Goal: Task Accomplishment & Management: Manage account settings

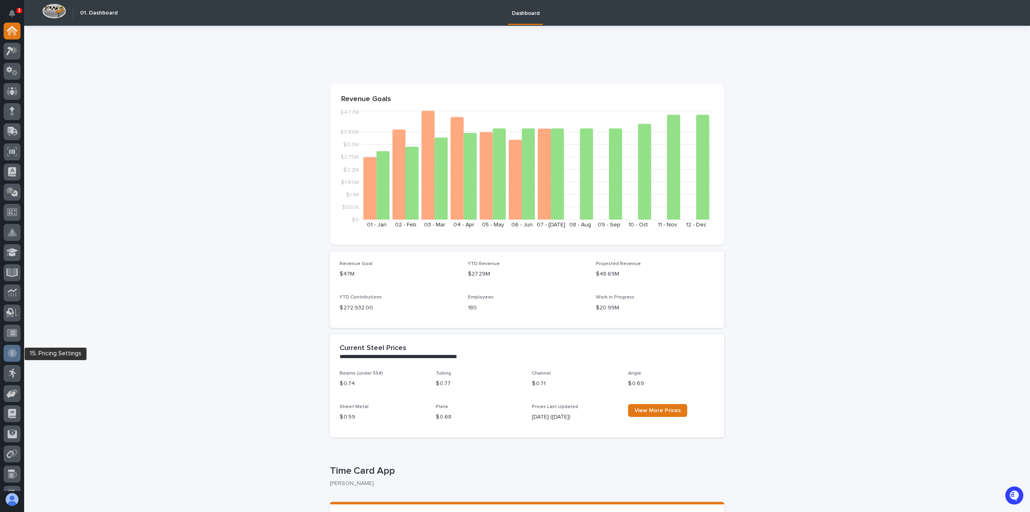
click at [17, 352] on div at bounding box center [12, 353] width 17 height 17
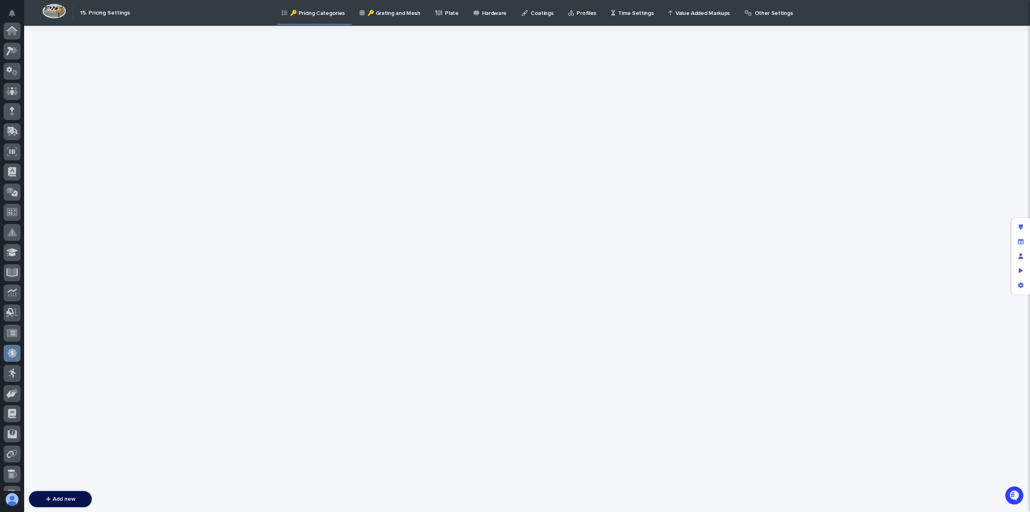
scroll to position [135, 0]
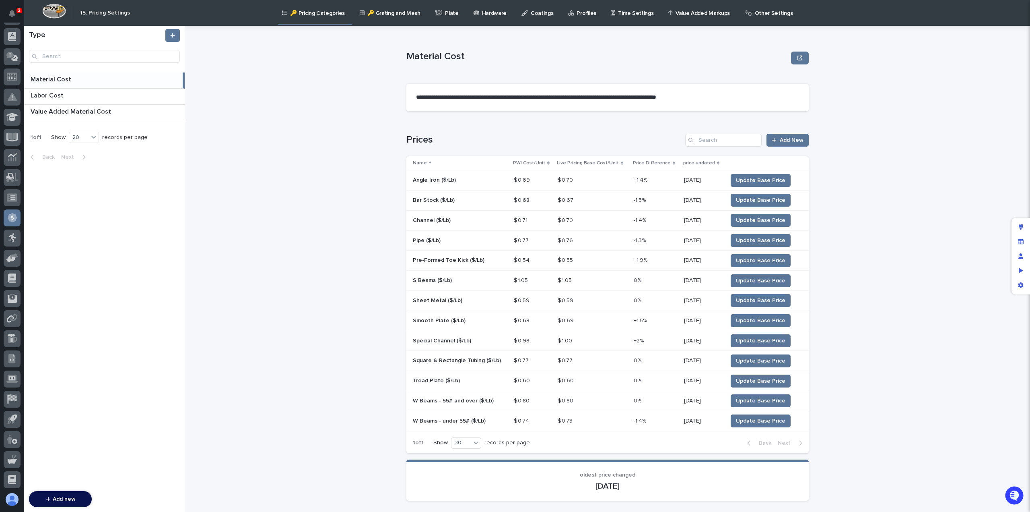
click at [487, 10] on p "Hardware" at bounding box center [494, 8] width 25 height 17
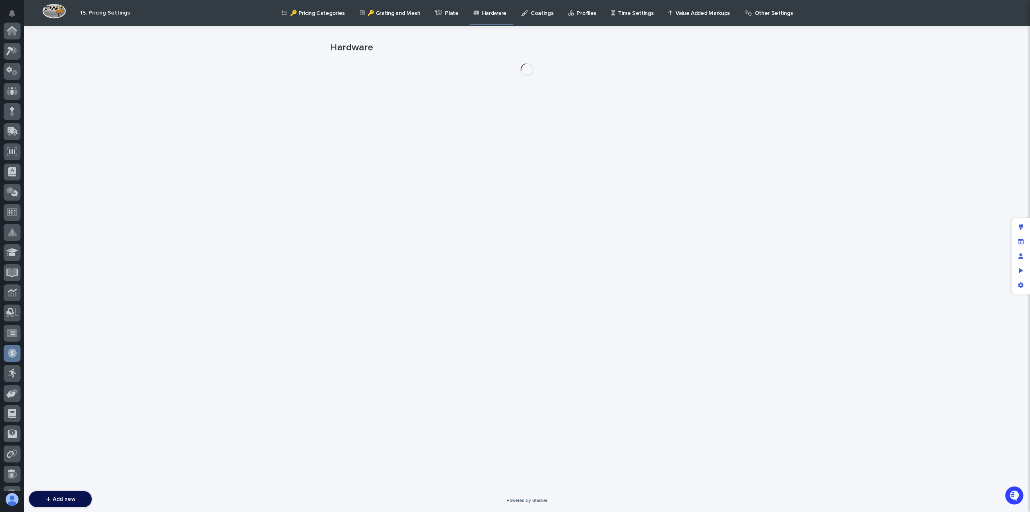
scroll to position [135, 0]
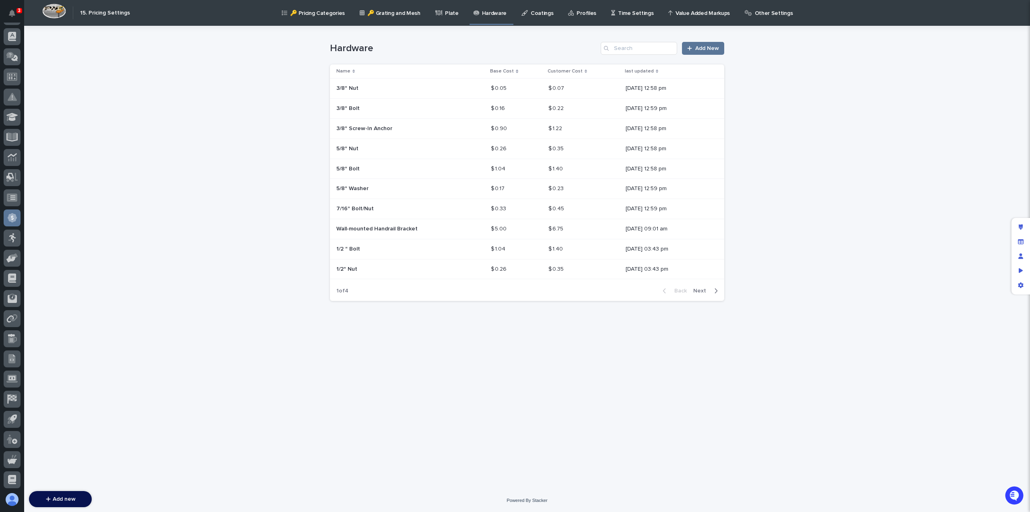
click at [699, 289] on span "Next" at bounding box center [702, 291] width 18 height 6
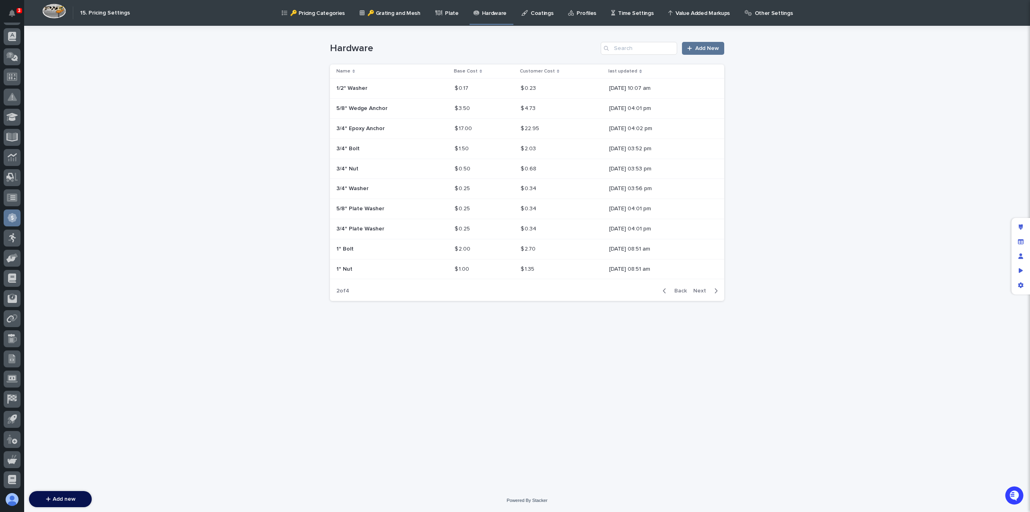
click at [699, 289] on span "Next" at bounding box center [702, 291] width 18 height 6
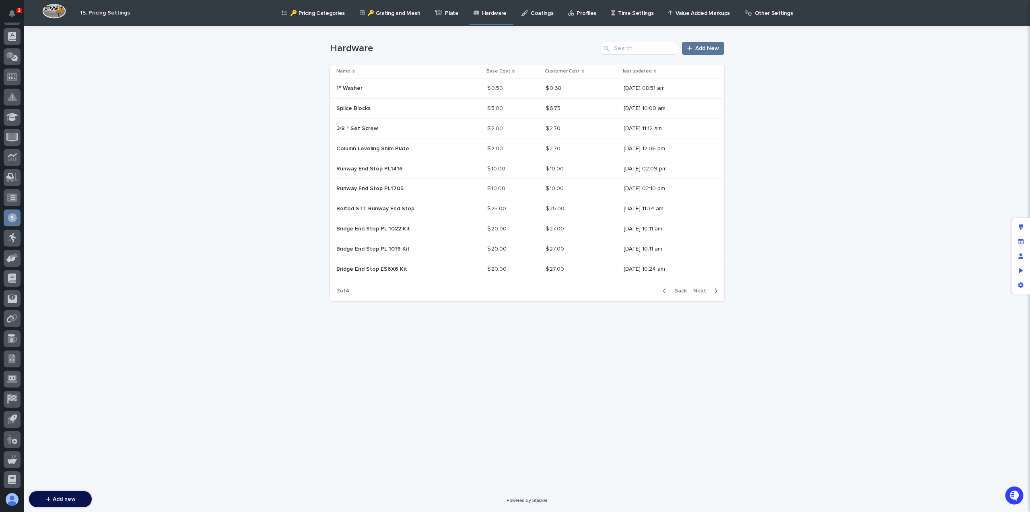
click at [699, 289] on span "Next" at bounding box center [702, 291] width 18 height 6
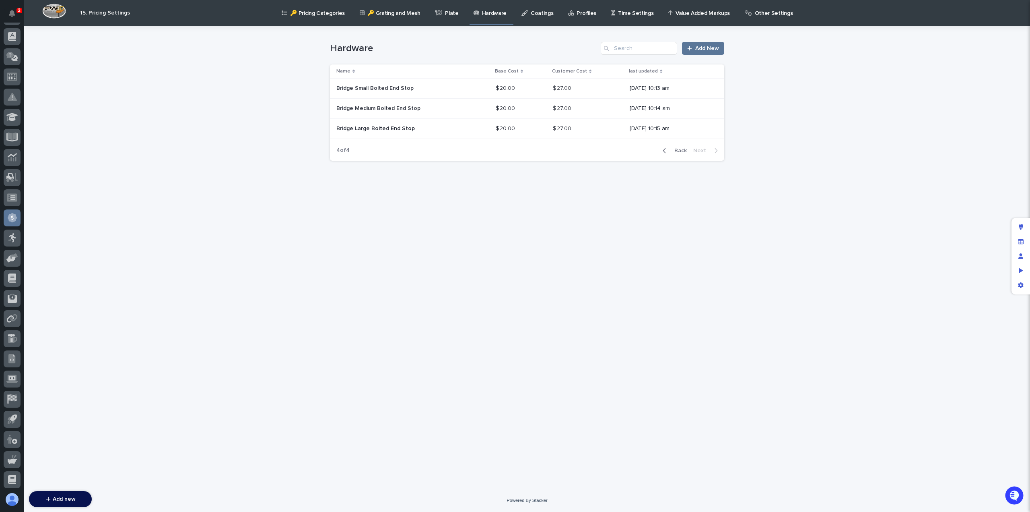
click at [580, 12] on p "Profiles" at bounding box center [587, 8] width 20 height 17
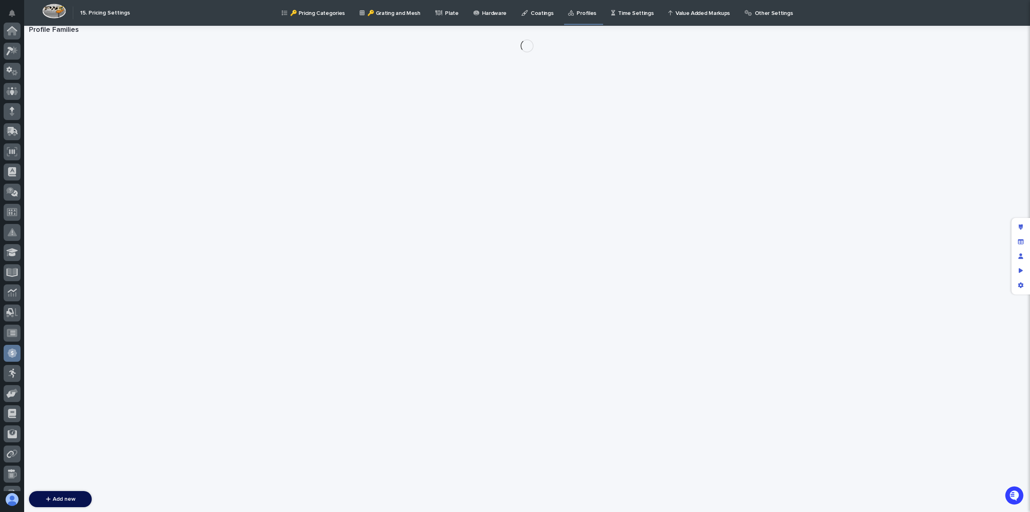
scroll to position [135, 0]
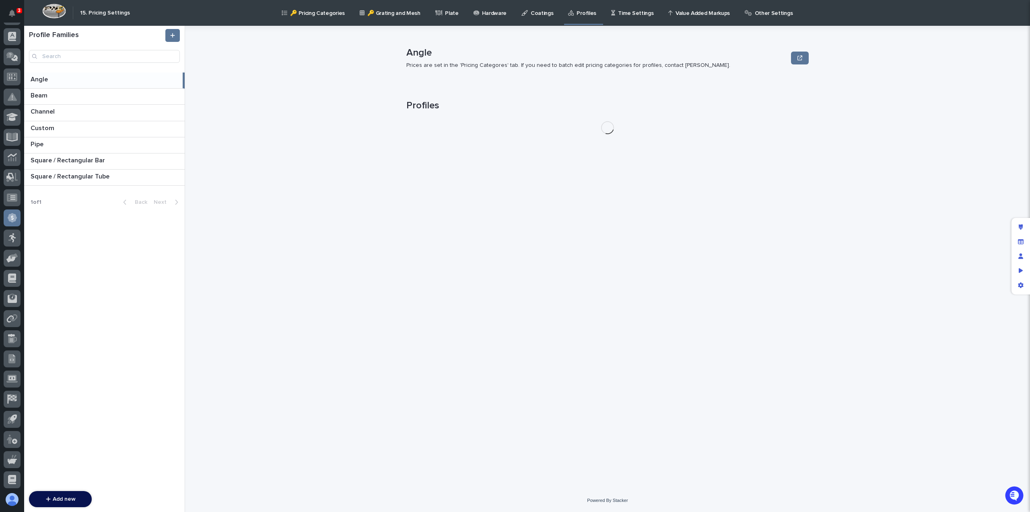
click at [755, 15] on p "Other Settings" at bounding box center [774, 8] width 38 height 17
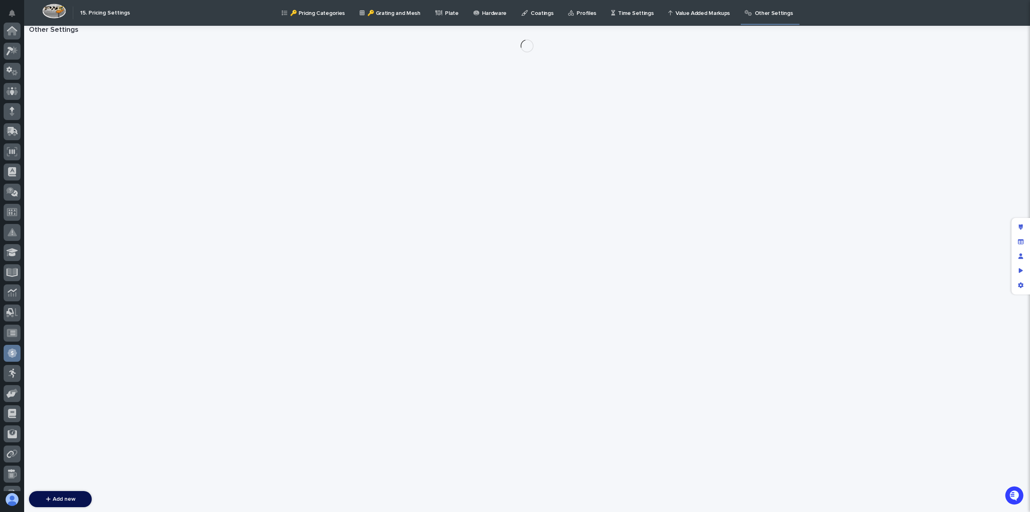
scroll to position [135, 0]
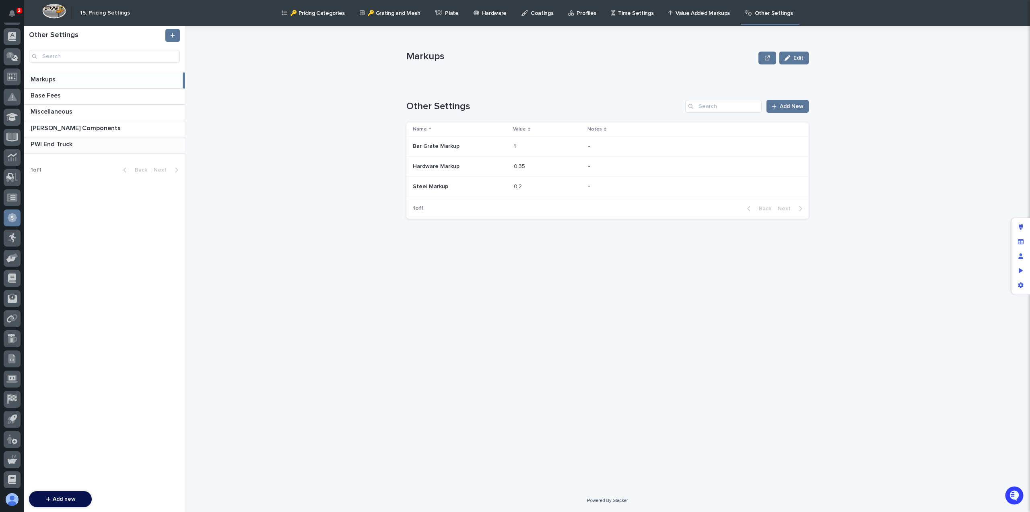
click at [64, 139] on p "PWI End Truck" at bounding box center [52, 143] width 43 height 9
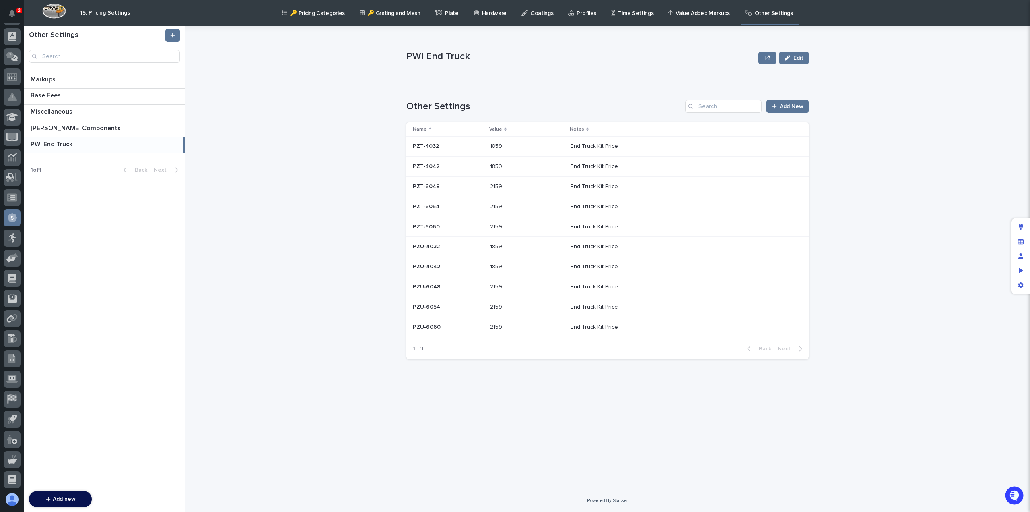
click at [451, 148] on p at bounding box center [448, 146] width 71 height 7
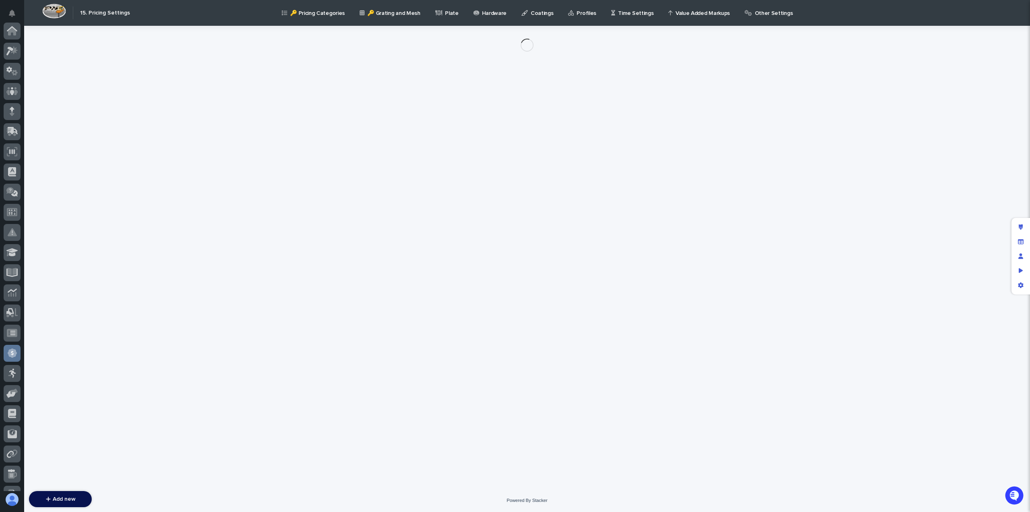
scroll to position [135, 0]
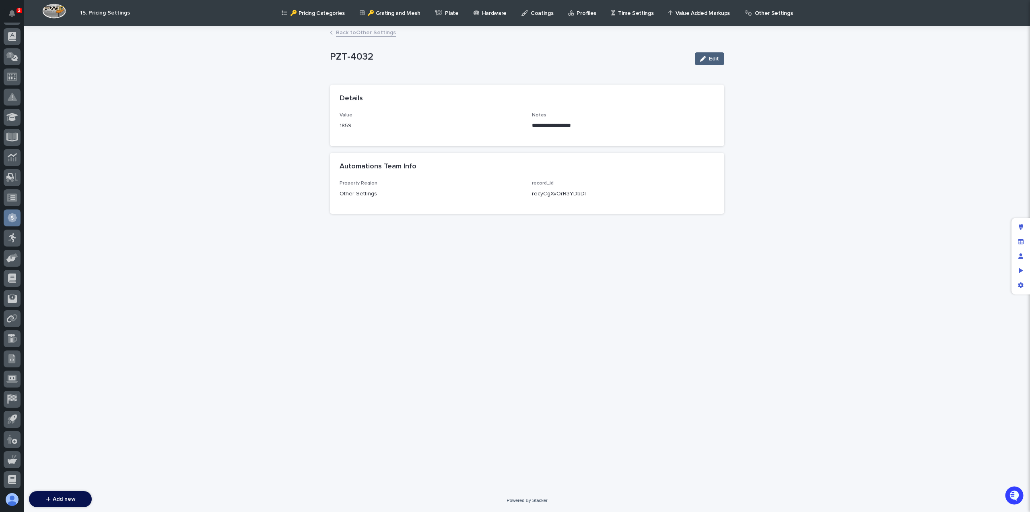
click at [716, 57] on span "Edit" at bounding box center [714, 59] width 10 height 6
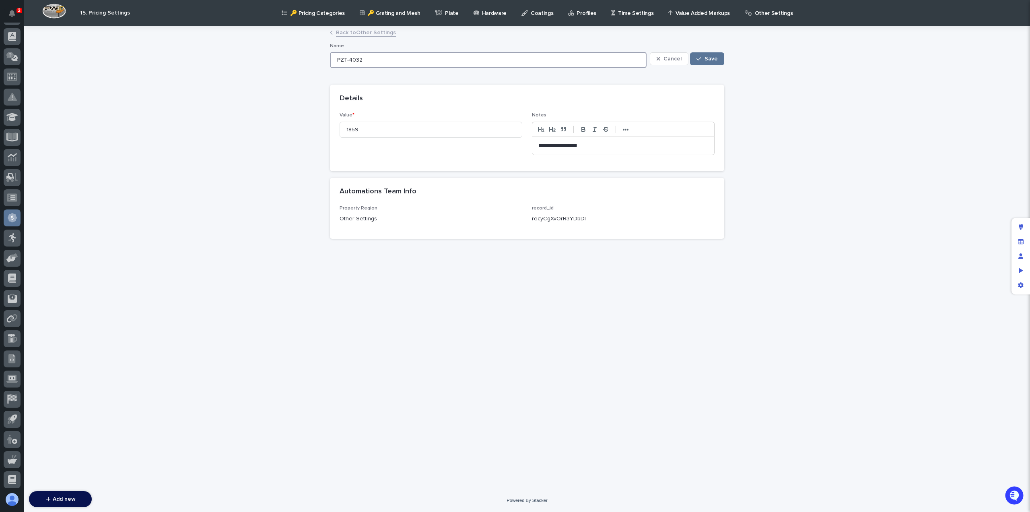
click at [374, 60] on input "PZT-4032" at bounding box center [488, 60] width 317 height 16
type input "PZT-4032 Pair"
click at [713, 58] on span "Save" at bounding box center [711, 59] width 13 height 6
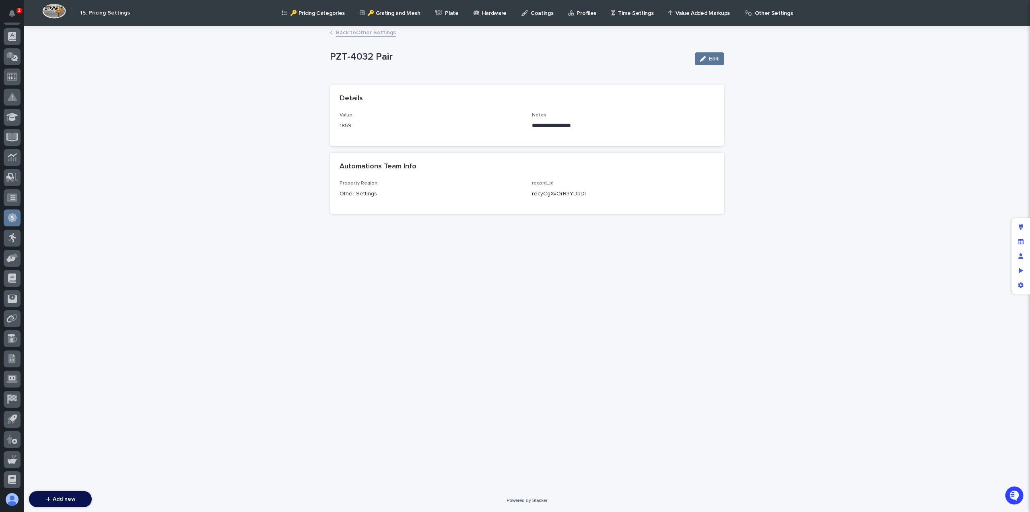
click at [346, 31] on link "Back to Other Settings" at bounding box center [366, 31] width 60 height 9
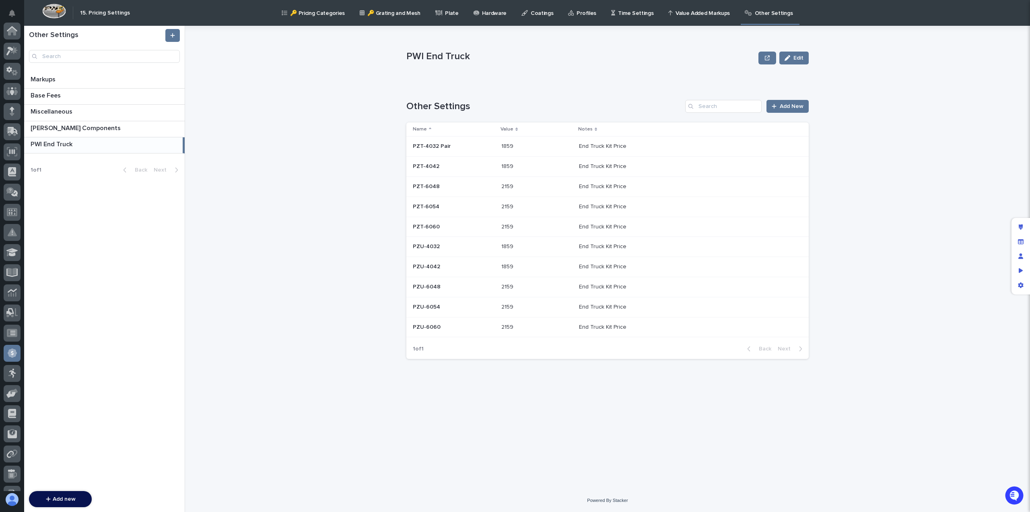
scroll to position [135, 0]
click at [447, 175] on td "PZT-4042 PZT-4042" at bounding box center [453, 167] width 92 height 20
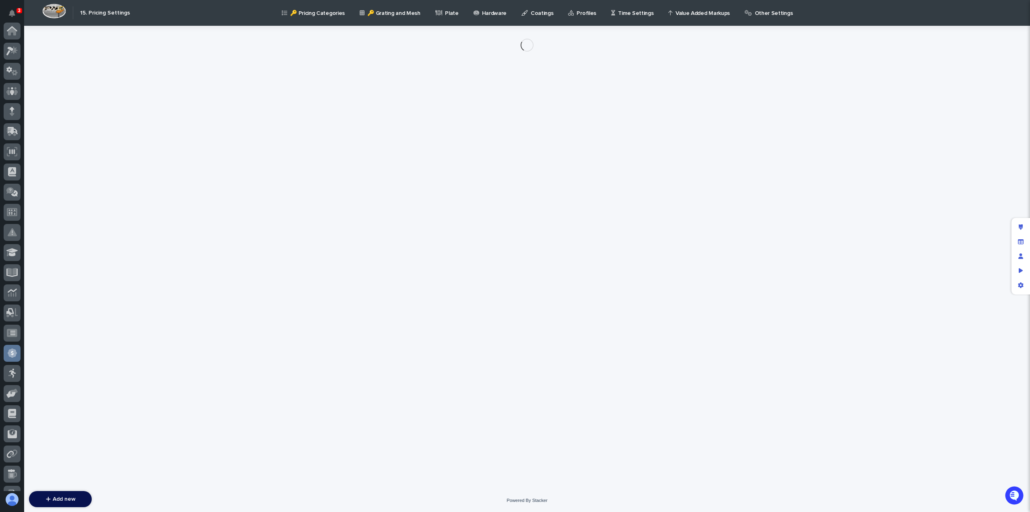
scroll to position [135, 0]
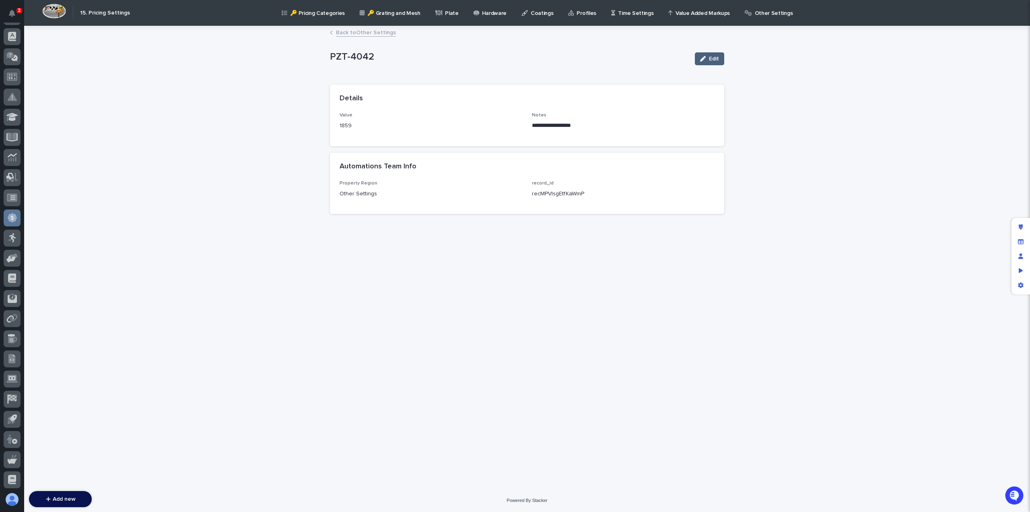
click at [707, 60] on div "button" at bounding box center [704, 59] width 9 height 6
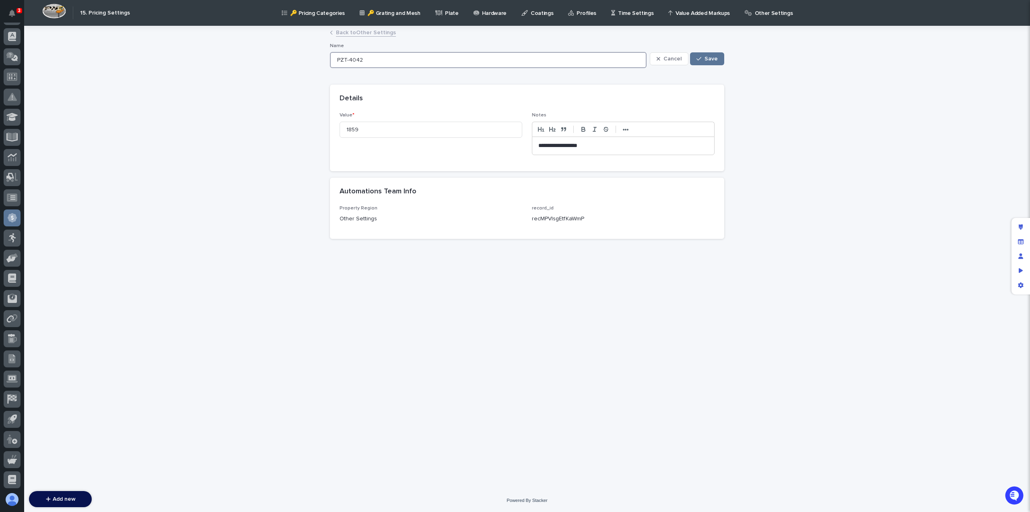
click at [380, 58] on input "PZT-4042" at bounding box center [488, 60] width 317 height 16
drag, startPoint x: 374, startPoint y: 59, endPoint x: 361, endPoint y: 62, distance: 13.1
click at [361, 62] on input "PZT-4042 Pair" at bounding box center [488, 60] width 317 height 16
type input "PZT-4042 Pair"
click at [706, 59] on span "Save" at bounding box center [711, 59] width 13 height 6
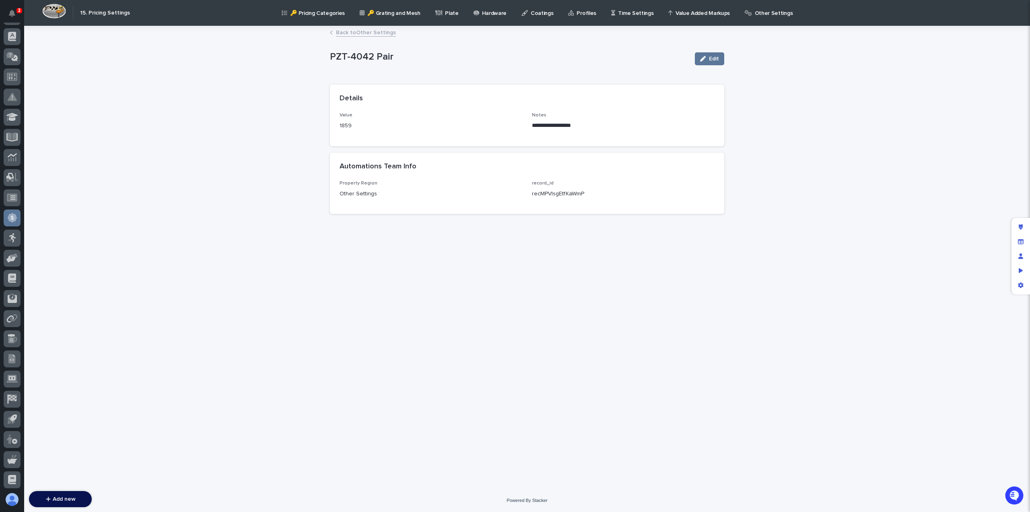
click at [360, 31] on link "Back to Other Settings" at bounding box center [366, 31] width 60 height 9
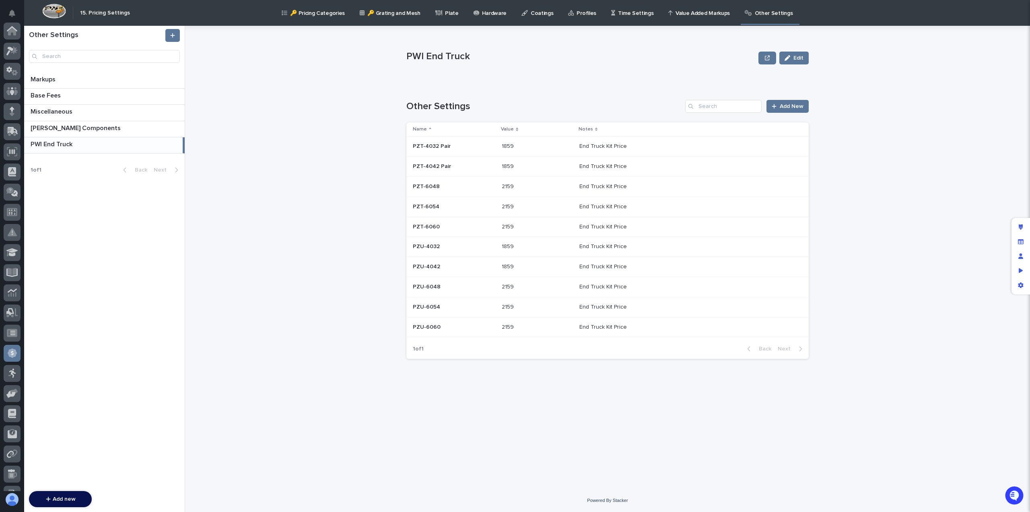
scroll to position [135, 0]
click at [445, 182] on div "PZT-6048 PZT-6048" at bounding box center [454, 186] width 83 height 13
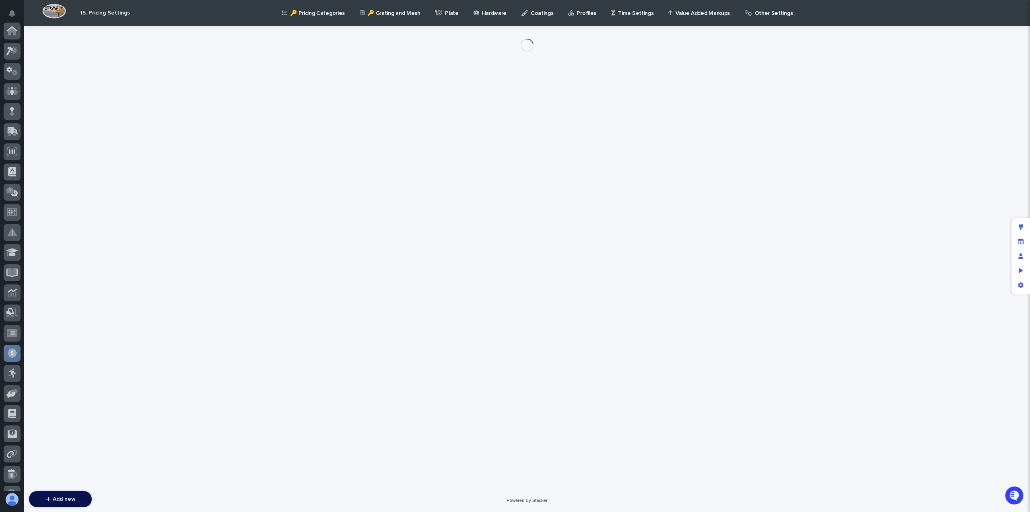
scroll to position [135, 0]
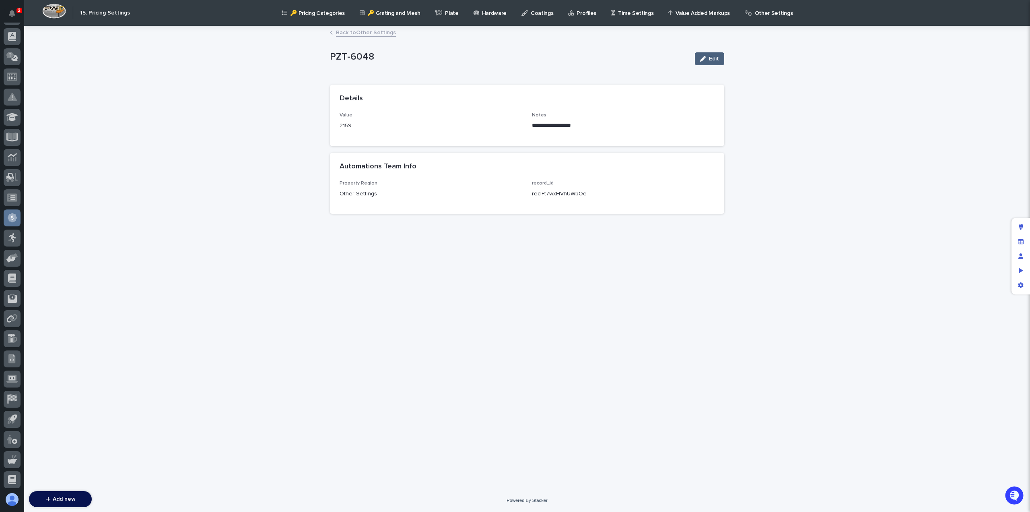
click at [714, 58] on span "Edit" at bounding box center [714, 59] width 10 height 6
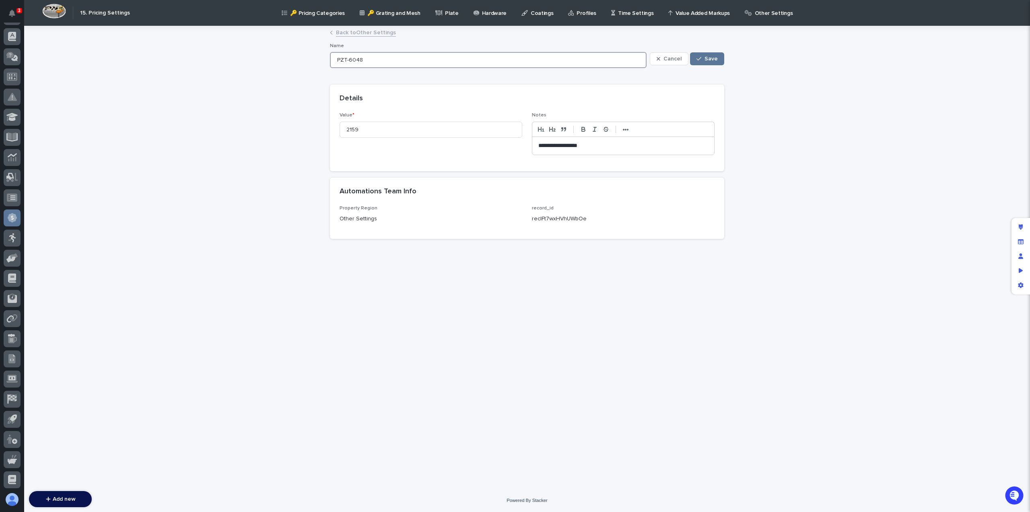
click at [369, 58] on input "PZT-6048" at bounding box center [488, 60] width 317 height 16
paste input "Pair"
type input "PZT-6048 Pair"
click at [708, 56] on span "Save" at bounding box center [711, 59] width 13 height 6
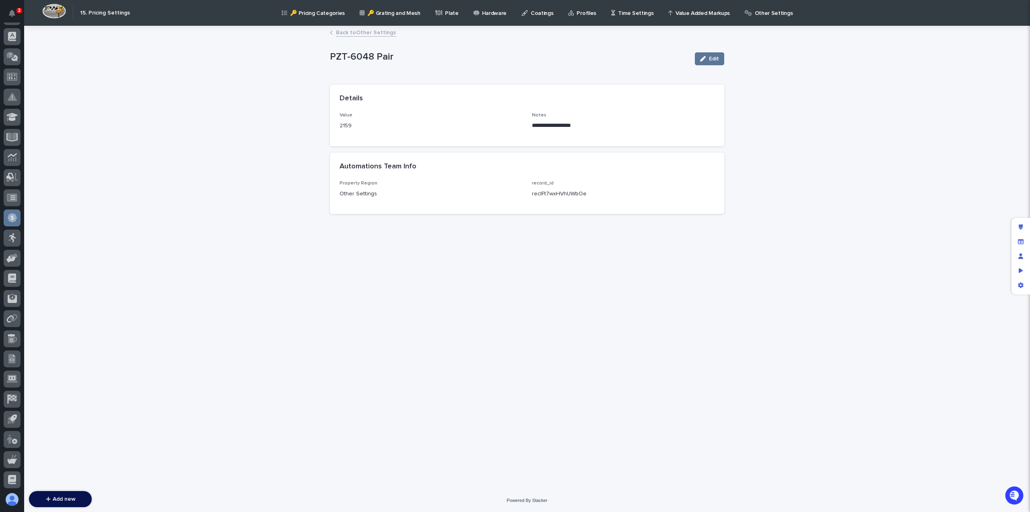
click at [363, 33] on link "Back to Other Settings" at bounding box center [366, 31] width 60 height 9
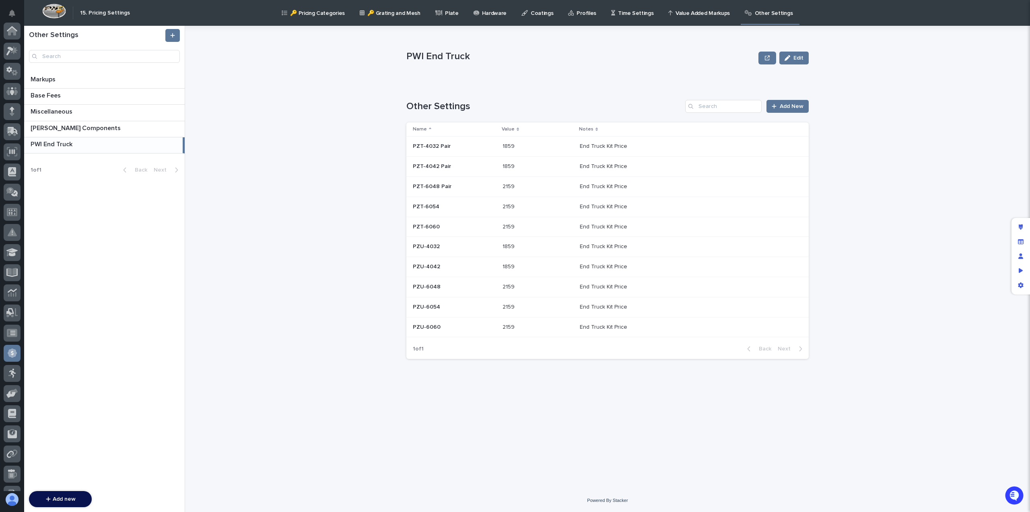
scroll to position [135, 0]
click at [446, 204] on p at bounding box center [454, 206] width 83 height 7
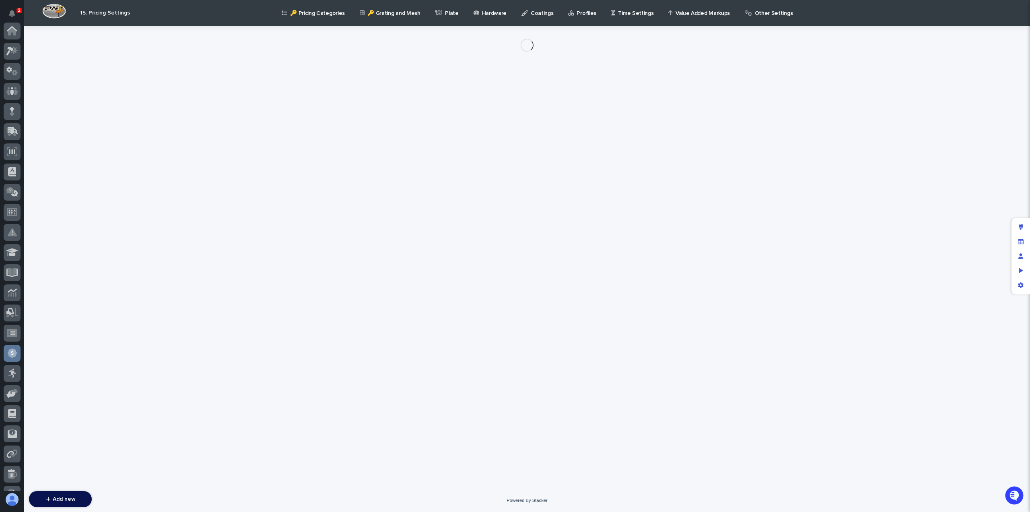
scroll to position [135, 0]
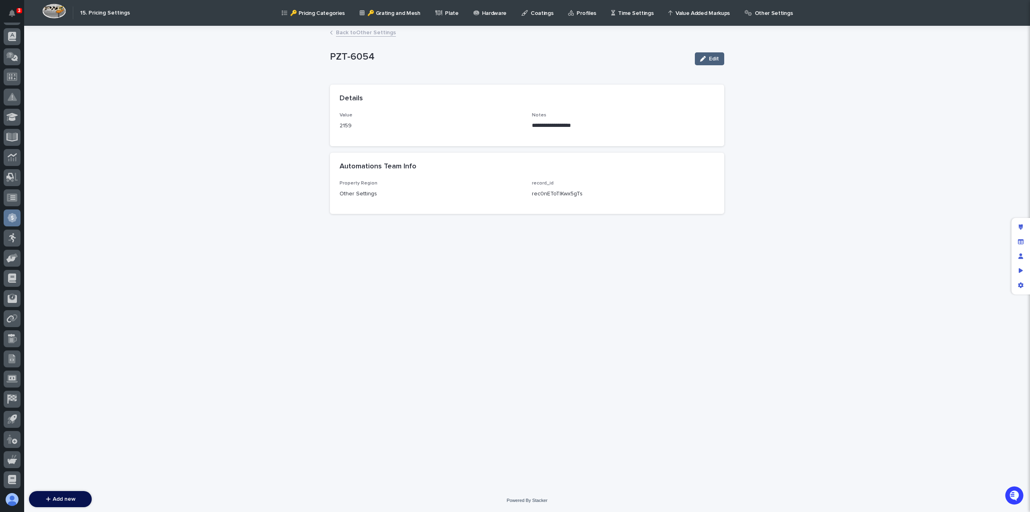
click at [713, 56] on span "Edit" at bounding box center [714, 59] width 10 height 6
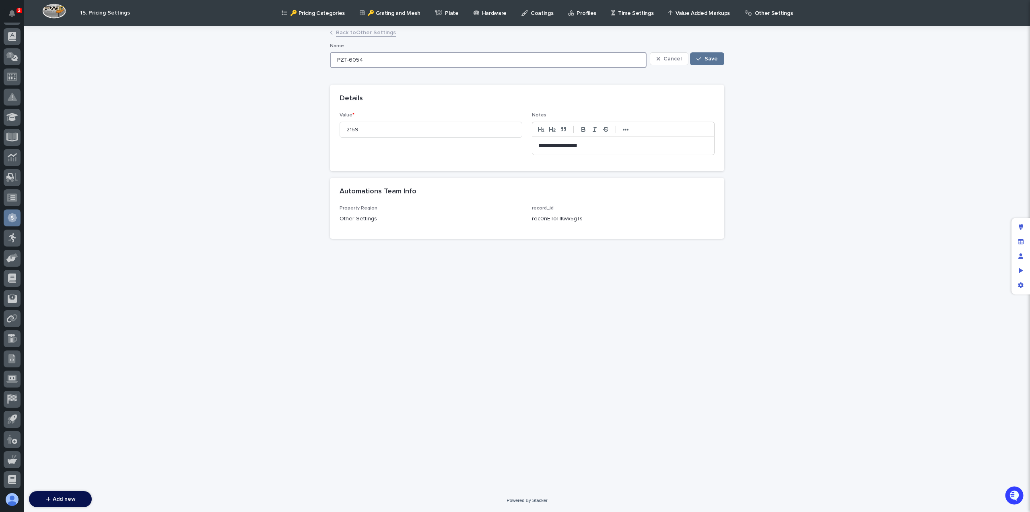
click at [373, 58] on input "PZT-6054" at bounding box center [488, 60] width 317 height 16
paste input "Pair"
type input "PZT-6054 Pair"
click at [701, 57] on icon "button" at bounding box center [699, 59] width 5 height 6
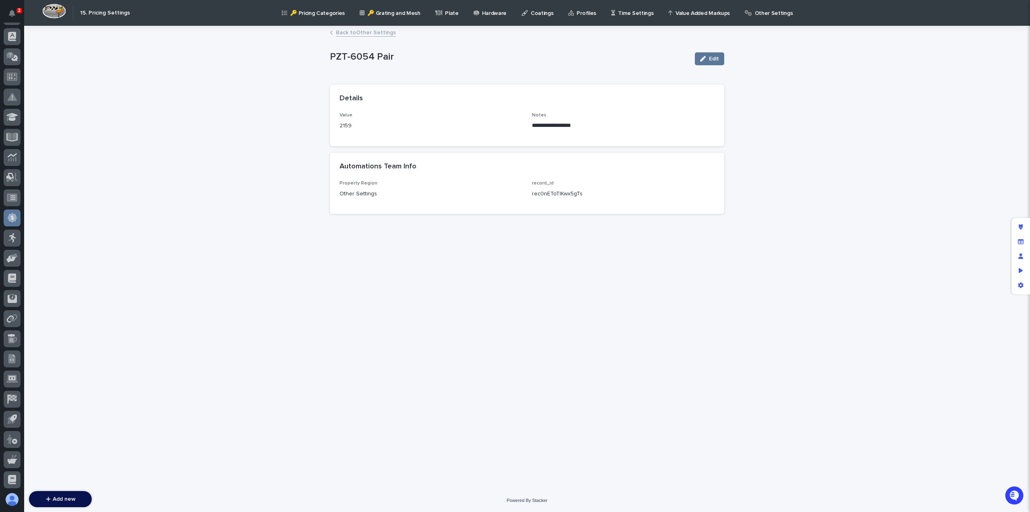
click at [378, 35] on link "Back to Other Settings" at bounding box center [366, 31] width 60 height 9
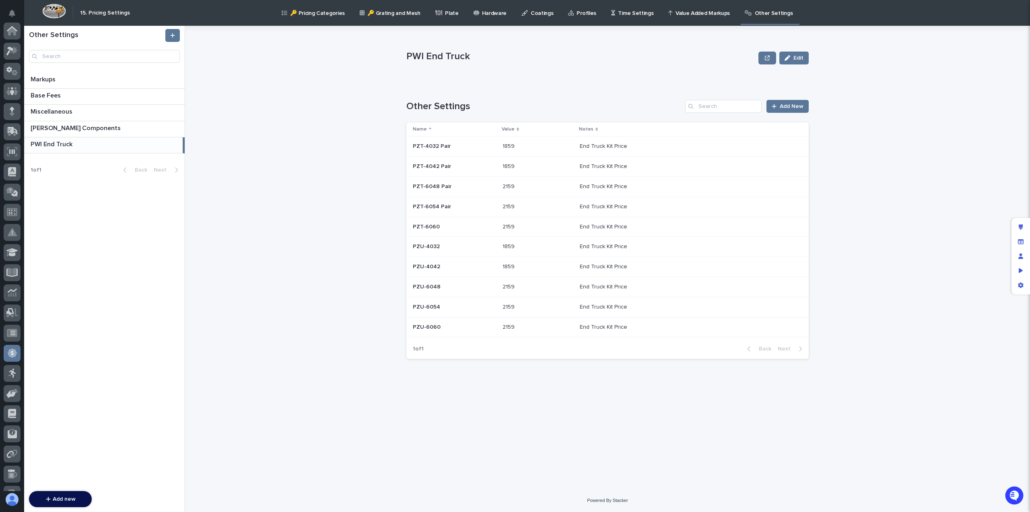
scroll to position [135, 0]
click at [431, 226] on p "PZT-6060" at bounding box center [427, 226] width 29 height 8
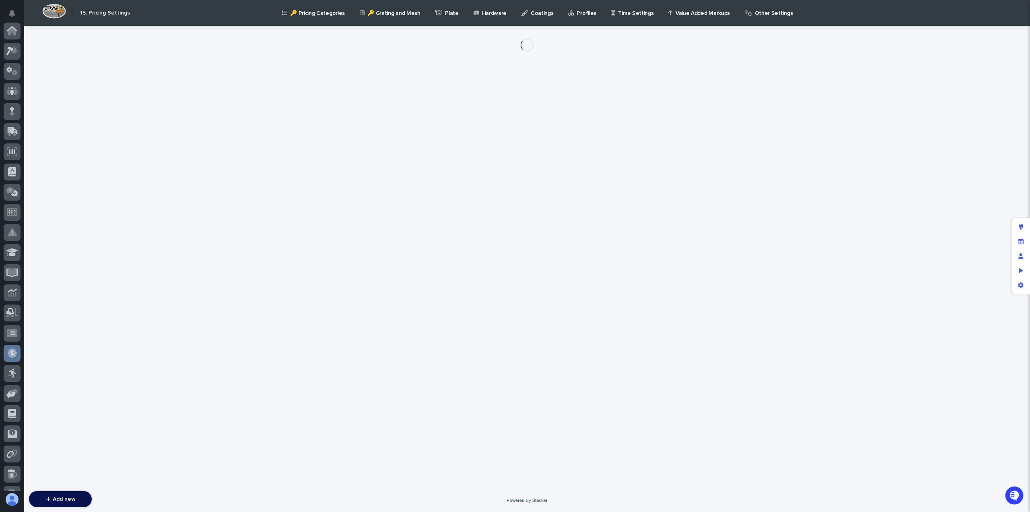
scroll to position [135, 0]
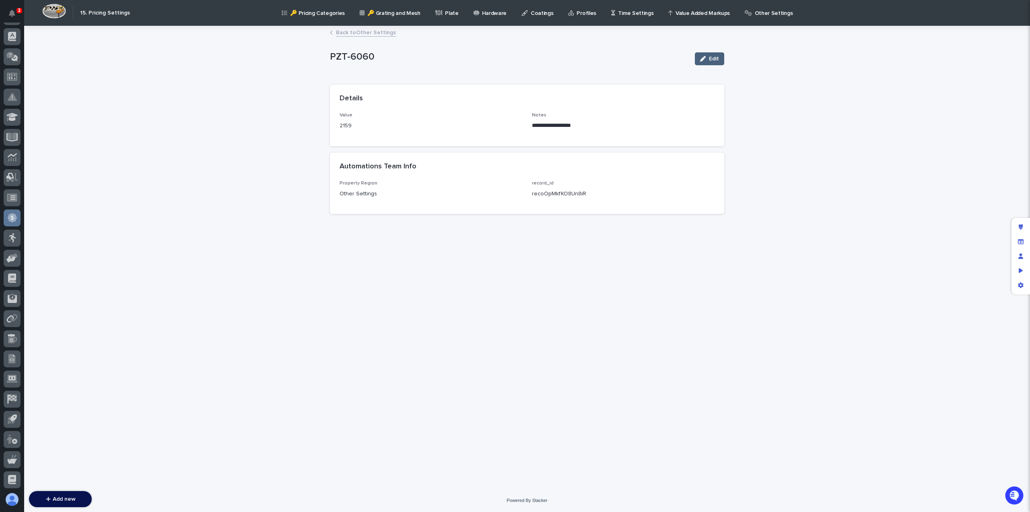
click at [710, 58] on span "Edit" at bounding box center [714, 59] width 10 height 6
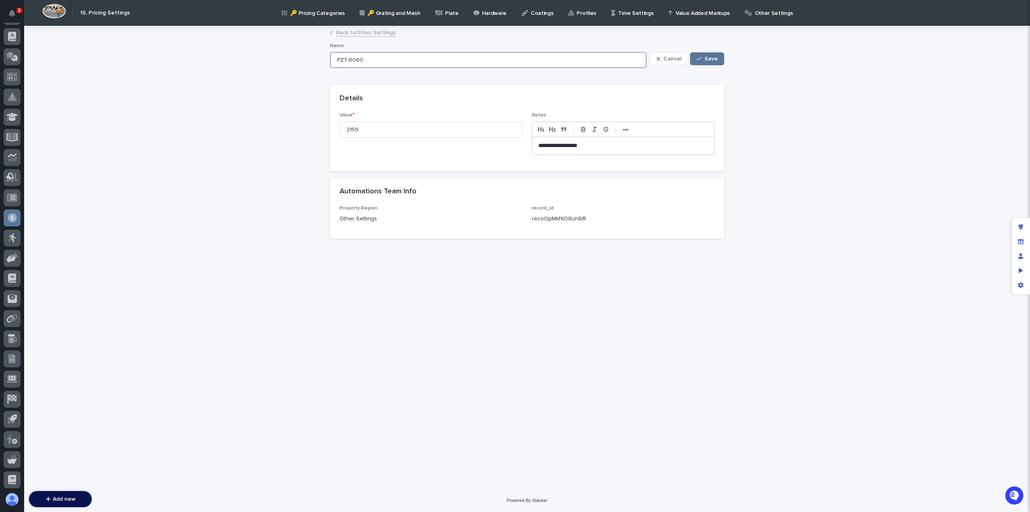
click at [378, 60] on input "PZT-6060" at bounding box center [488, 60] width 317 height 16
paste input "Pair"
type input "PZT-6060 Pair"
click at [712, 56] on span "Save" at bounding box center [711, 59] width 13 height 6
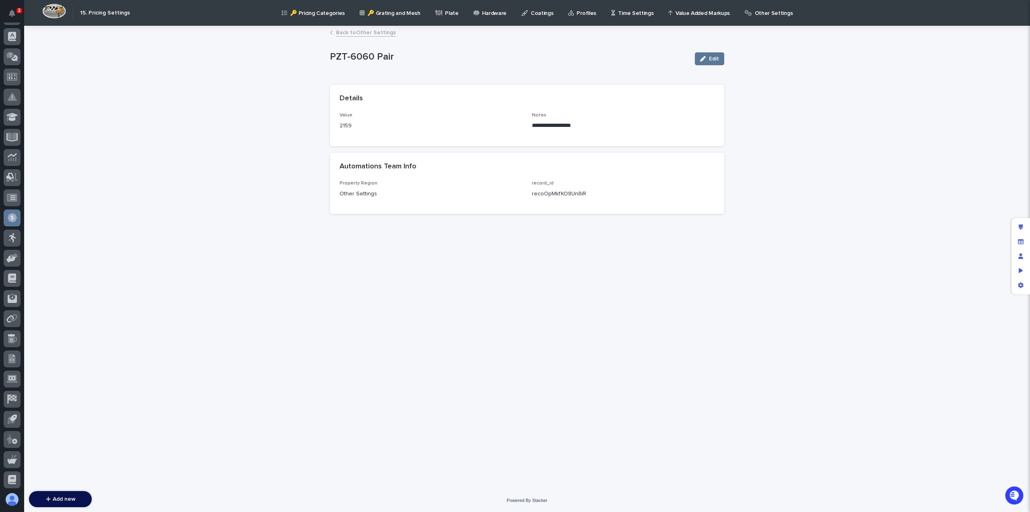
click at [371, 34] on link "Back to Other Settings" at bounding box center [366, 31] width 60 height 9
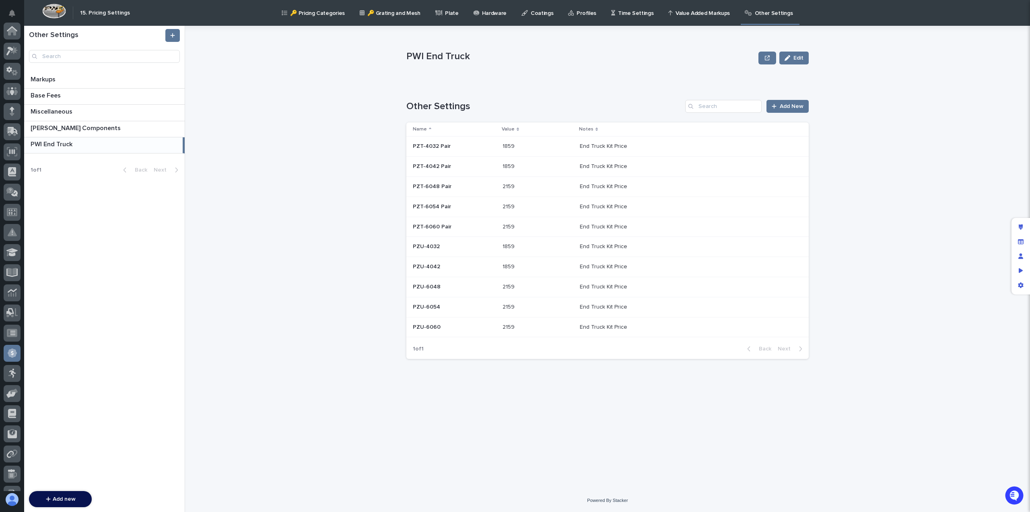
scroll to position [135, 0]
click at [447, 248] on p at bounding box center [454, 246] width 83 height 7
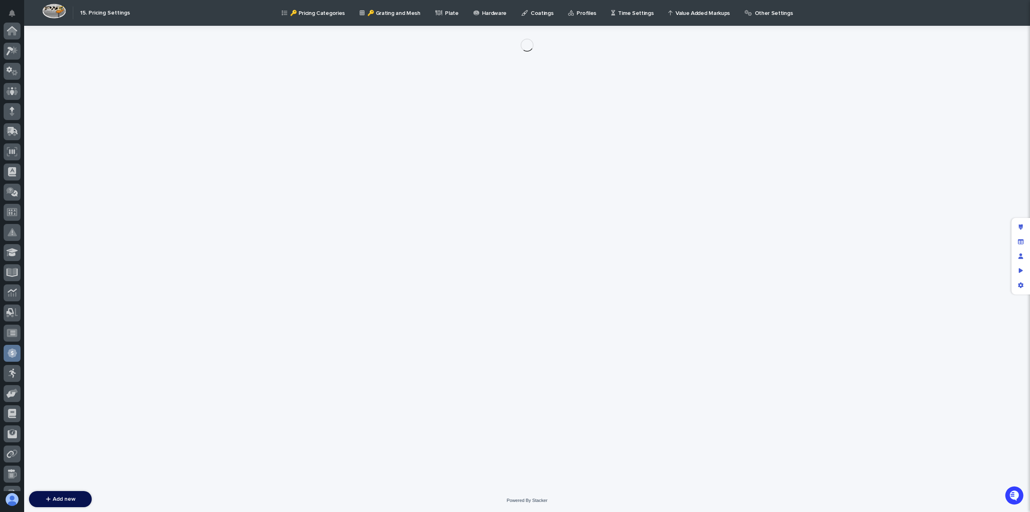
scroll to position [135, 0]
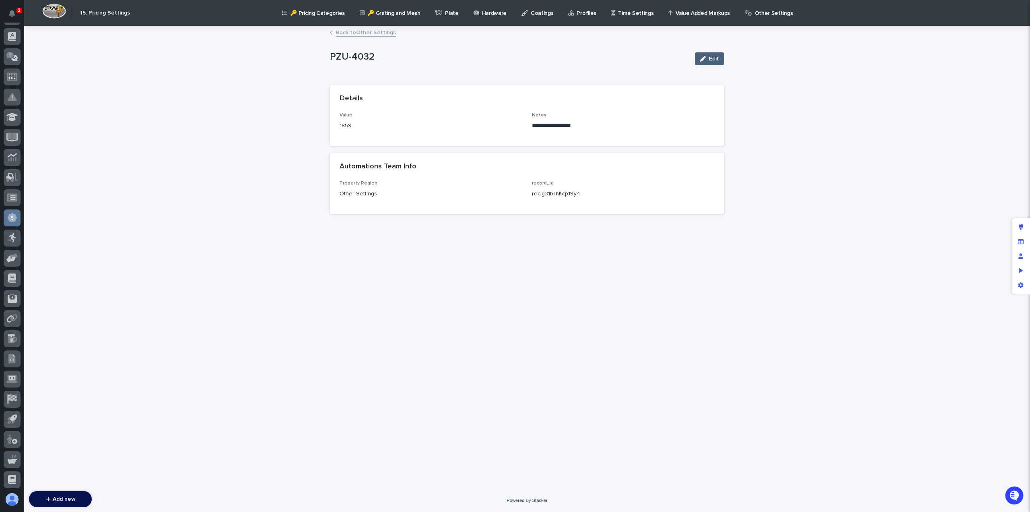
click at [715, 58] on span "Edit" at bounding box center [714, 59] width 10 height 6
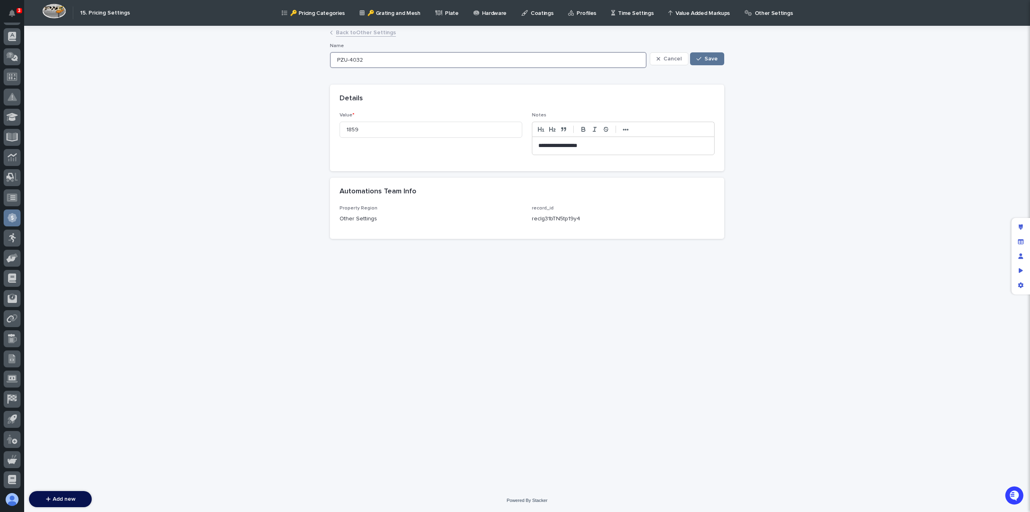
click at [374, 60] on input "PZU-4032" at bounding box center [488, 60] width 317 height 16
paste input "Pair"
type input "PZU-4032 Pair"
click at [336, 31] on link "Back to Other Settings" at bounding box center [366, 31] width 60 height 9
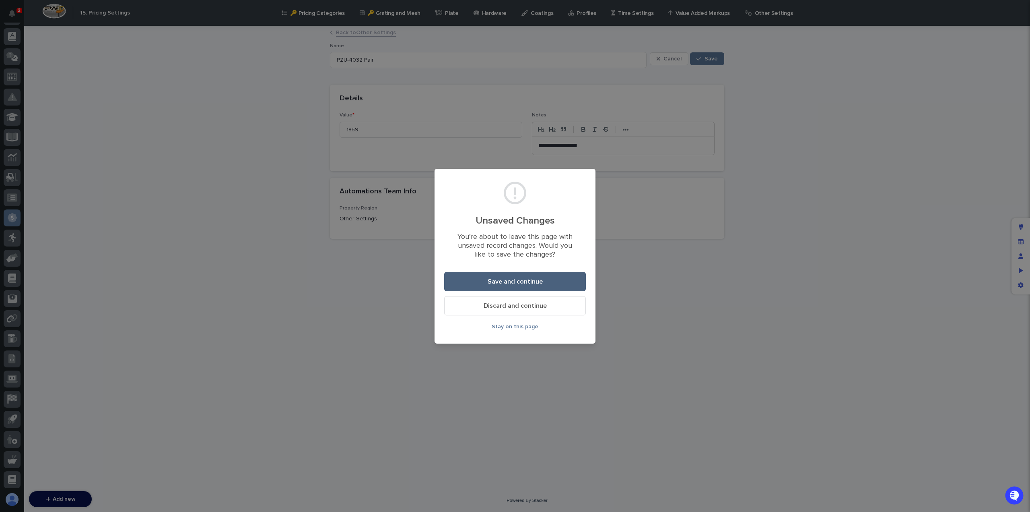
click at [514, 275] on button "Save and continue" at bounding box center [515, 281] width 142 height 19
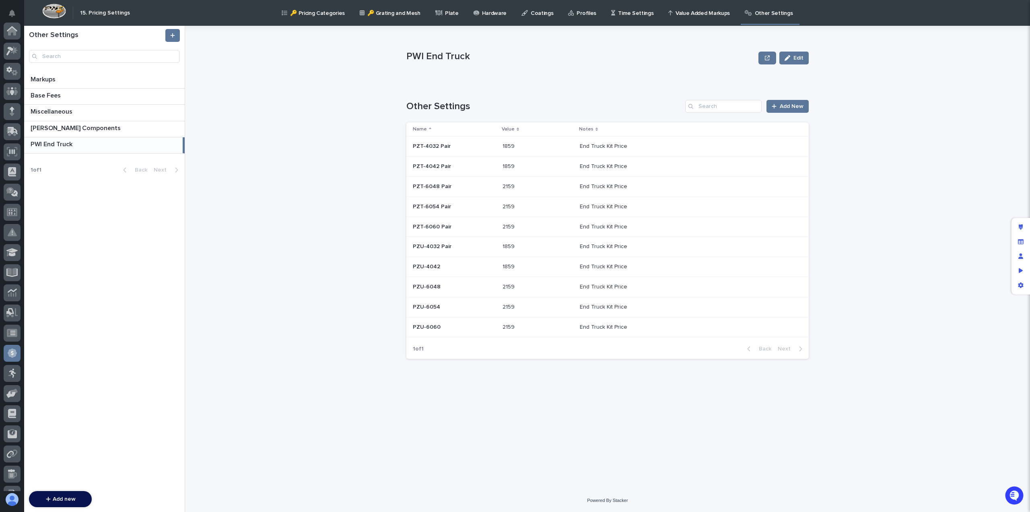
scroll to position [135, 0]
click at [452, 263] on p at bounding box center [454, 266] width 83 height 7
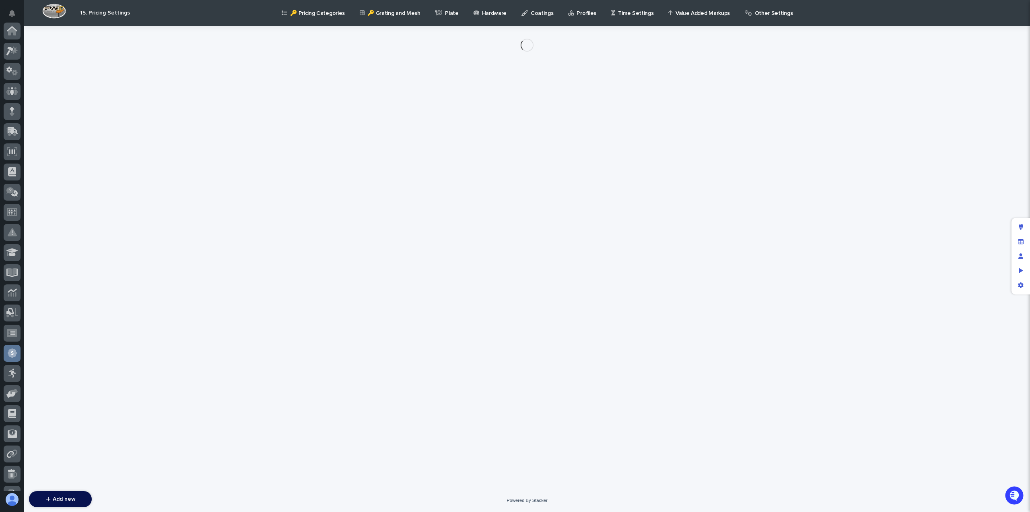
scroll to position [135, 0]
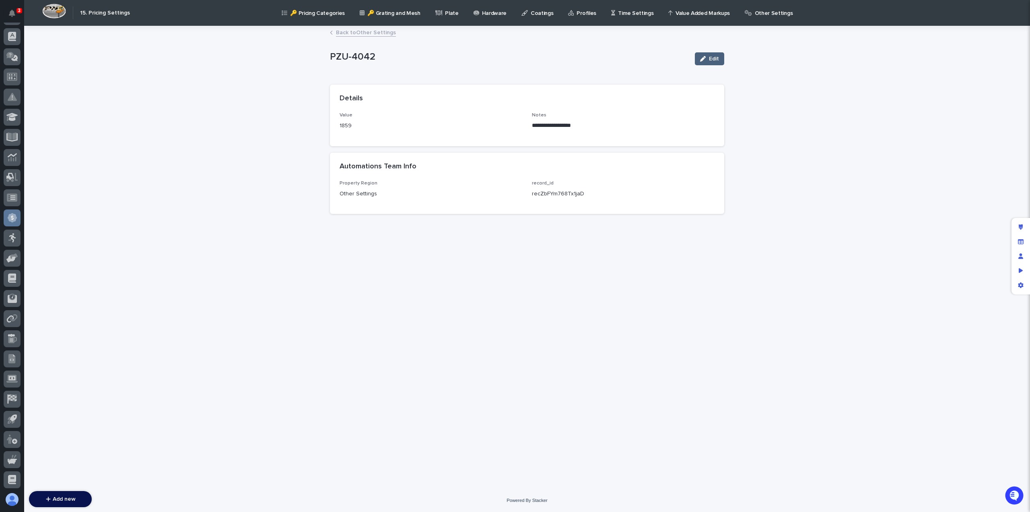
click at [718, 60] on span "Edit" at bounding box center [714, 59] width 10 height 6
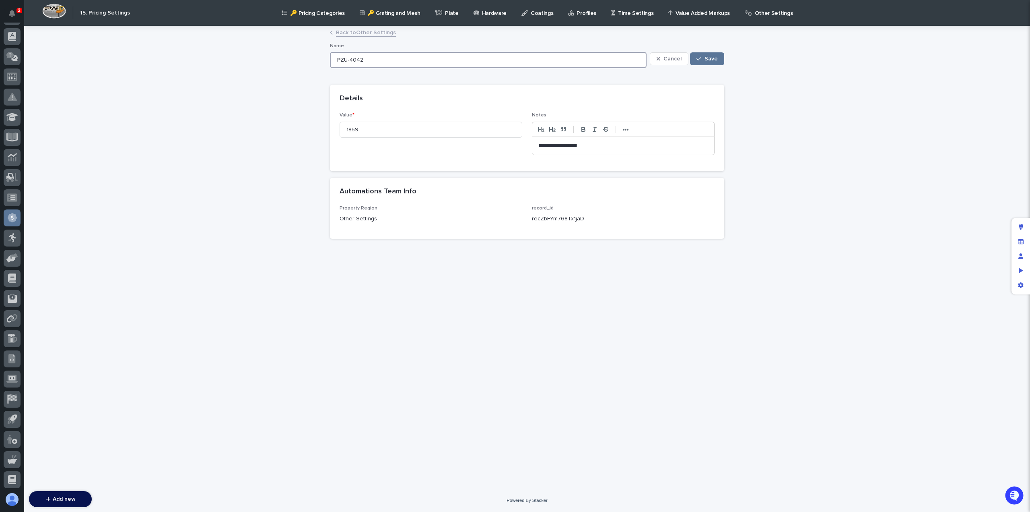
click at [404, 62] on input "PZU-4042" at bounding box center [488, 60] width 317 height 16
paste input "Pair"
type input "PZU-4042 Pair"
click at [710, 57] on span "Save" at bounding box center [711, 59] width 13 height 6
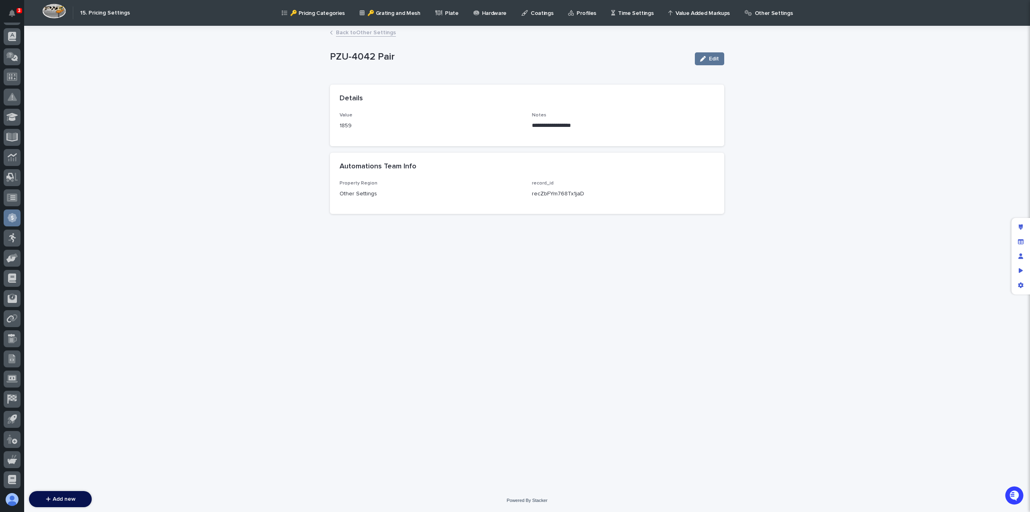
click at [373, 33] on link "Back to Other Settings" at bounding box center [366, 31] width 60 height 9
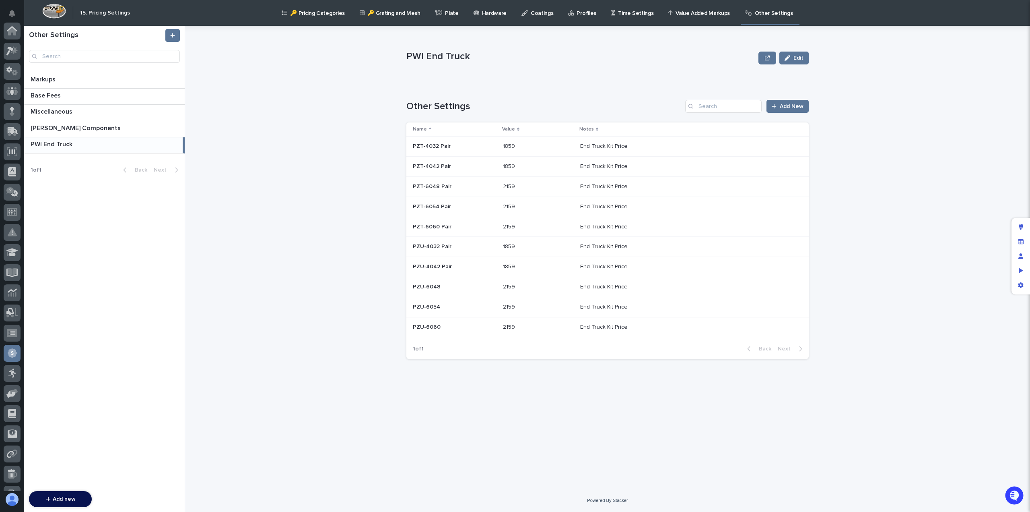
scroll to position [135, 0]
click at [450, 286] on p at bounding box center [455, 286] width 84 height 7
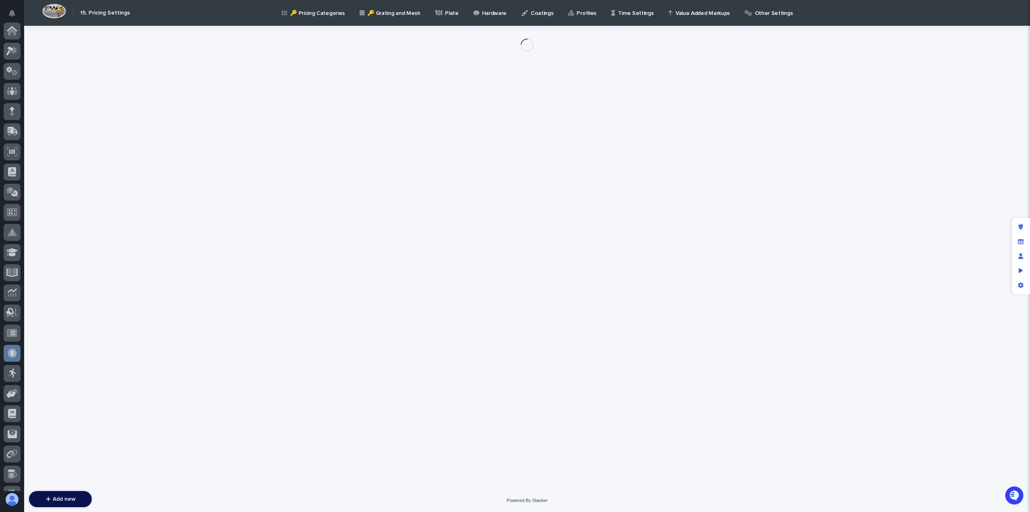
scroll to position [135, 0]
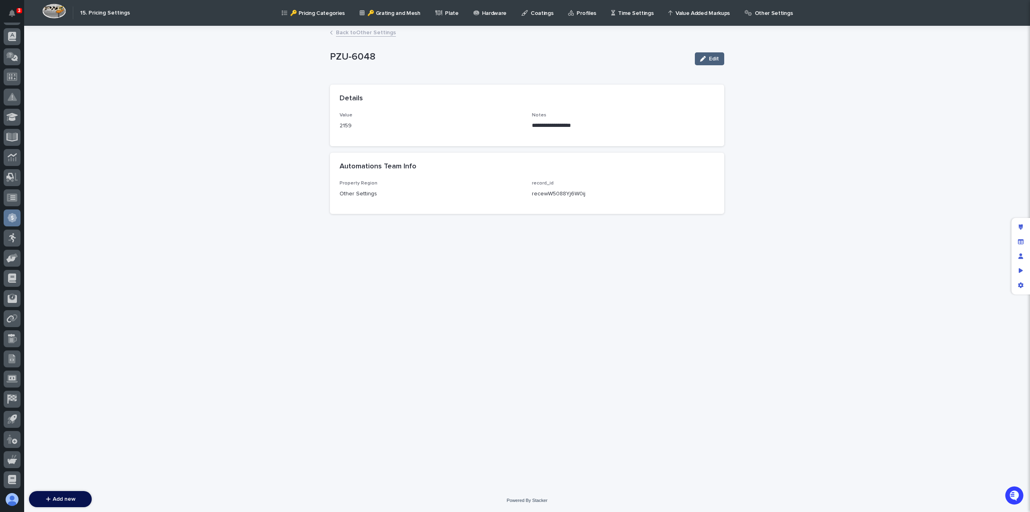
click at [710, 57] on span "Edit" at bounding box center [714, 59] width 10 height 6
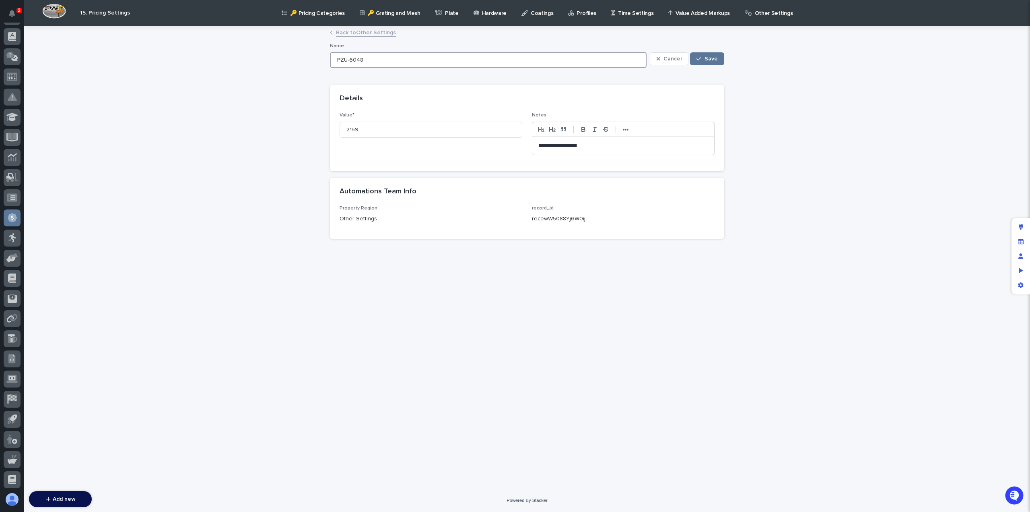
click at [372, 62] on input "PZU-6048" at bounding box center [488, 60] width 317 height 16
paste input "Pair"
type input "PZU-6048 Pair"
click at [714, 56] on span "Save" at bounding box center [711, 59] width 13 height 6
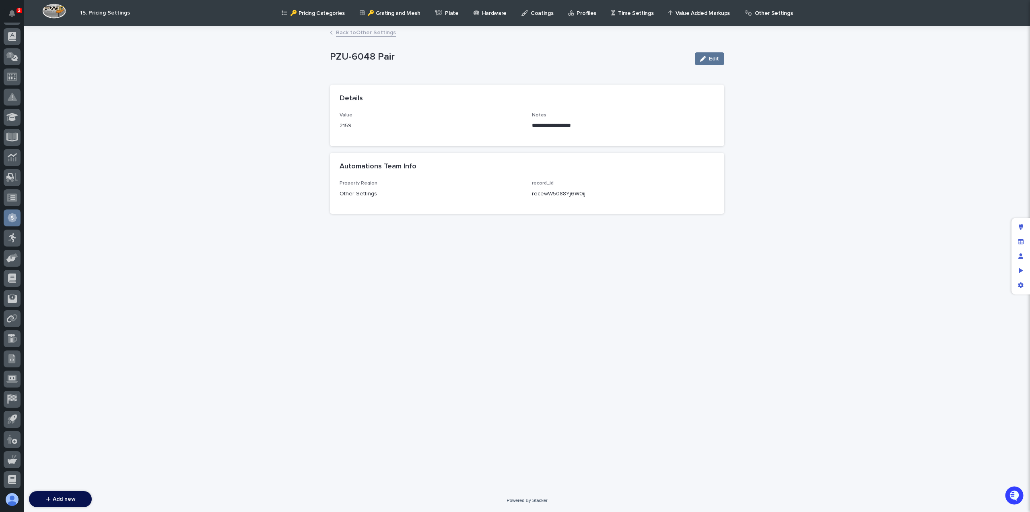
click at [372, 34] on link "Back to Other Settings" at bounding box center [366, 31] width 60 height 9
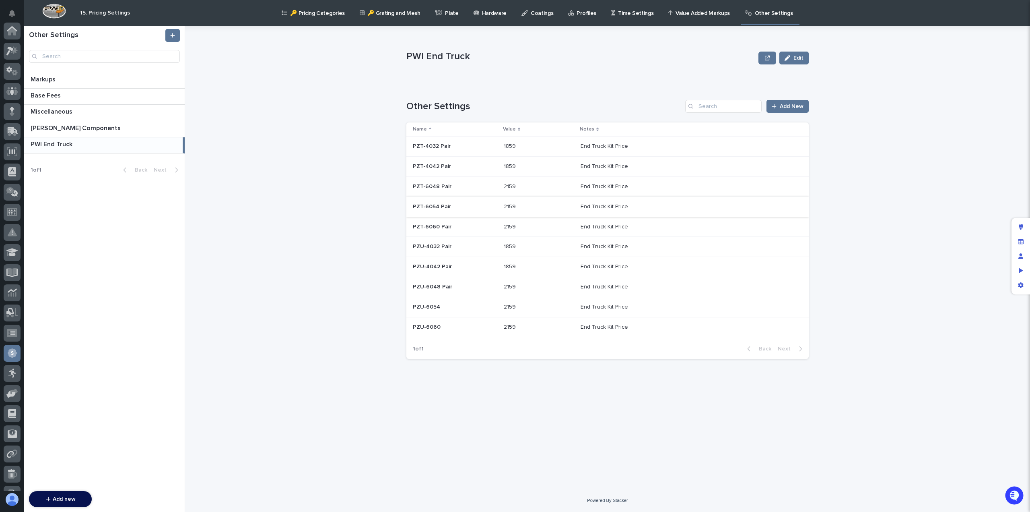
scroll to position [135, 0]
click at [449, 301] on div "PZU-6054 PZU-6054" at bounding box center [455, 306] width 85 height 13
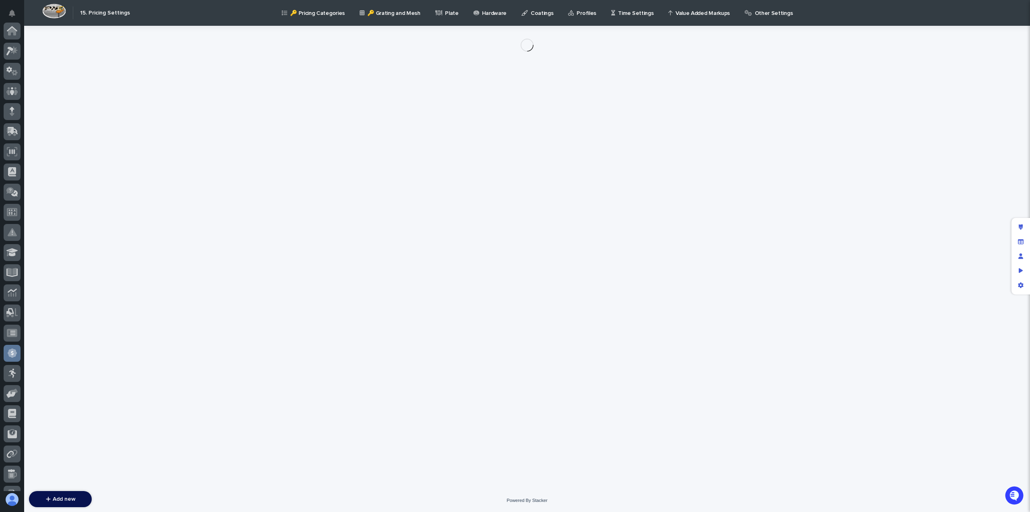
scroll to position [135, 0]
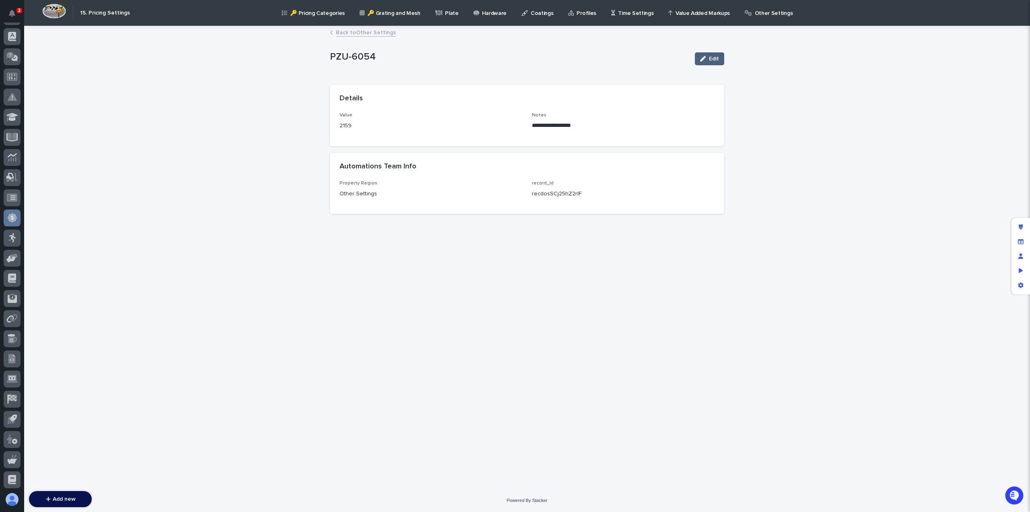
click at [714, 57] on span "Edit" at bounding box center [714, 59] width 10 height 6
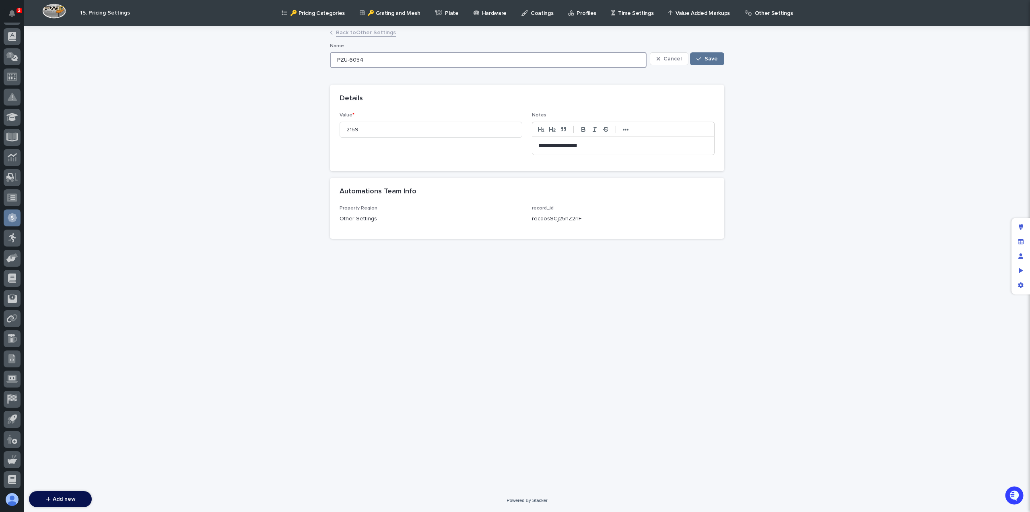
click at [407, 57] on input "PZU-6054" at bounding box center [488, 60] width 317 height 16
paste input "Pair"
type input "PZU-6054 Pair"
click at [340, 32] on link "Back to Other Settings" at bounding box center [366, 31] width 60 height 9
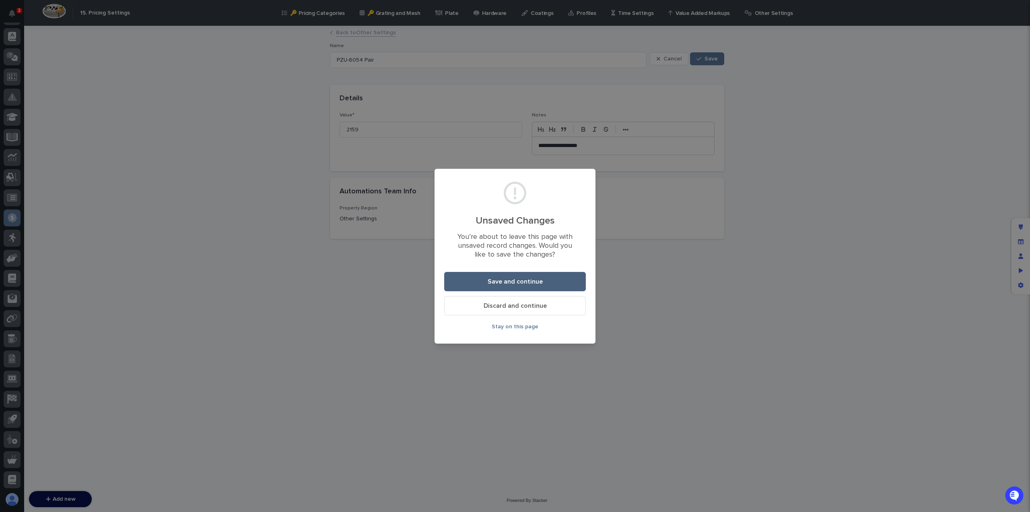
click at [514, 286] on button "Save and continue" at bounding box center [515, 281] width 142 height 19
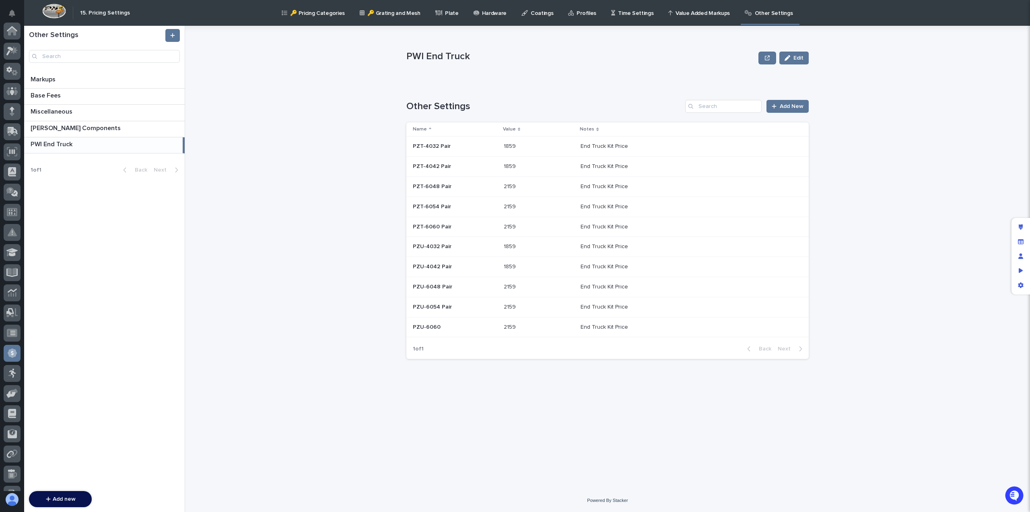
scroll to position [135, 0]
click at [447, 327] on p at bounding box center [455, 327] width 85 height 7
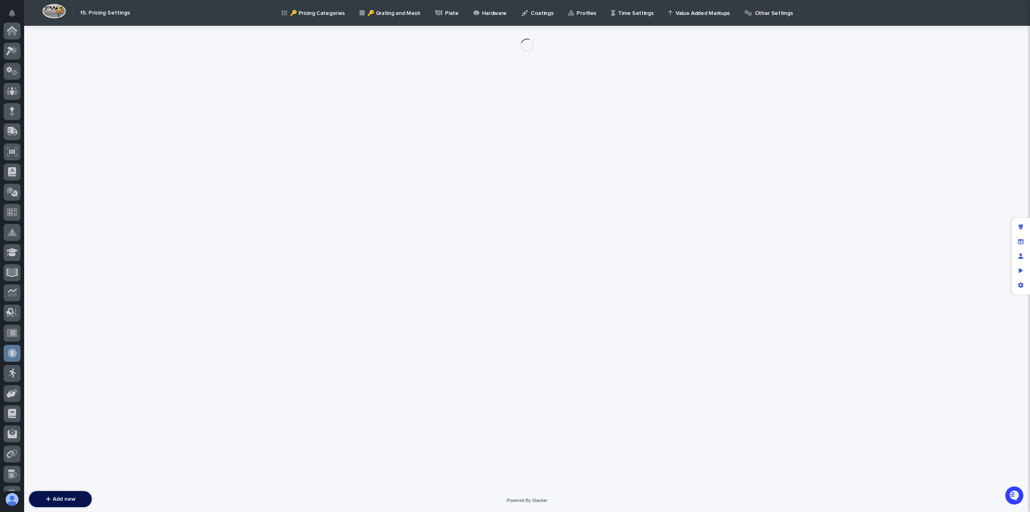
scroll to position [135, 0]
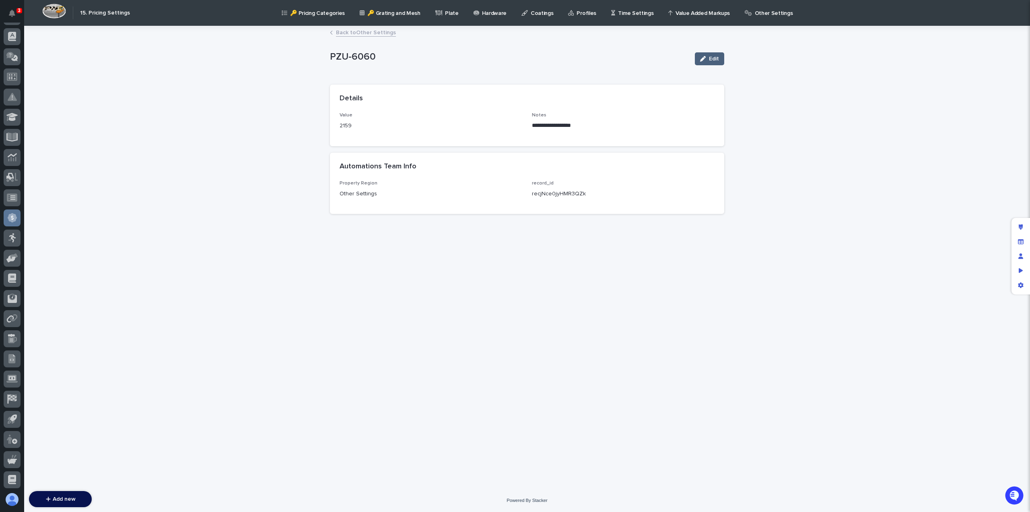
click at [703, 57] on icon "button" at bounding box center [703, 59] width 6 height 6
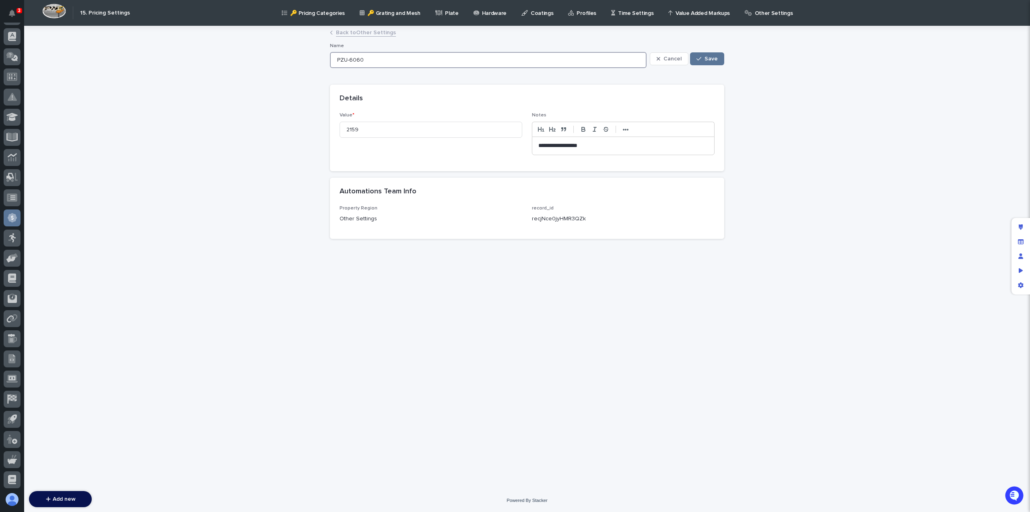
click at [370, 58] on input "PZU-6060" at bounding box center [488, 60] width 317 height 16
paste input "Pair"
type input "PZU-6060 Pair"
click at [709, 56] on span "Save" at bounding box center [711, 59] width 13 height 6
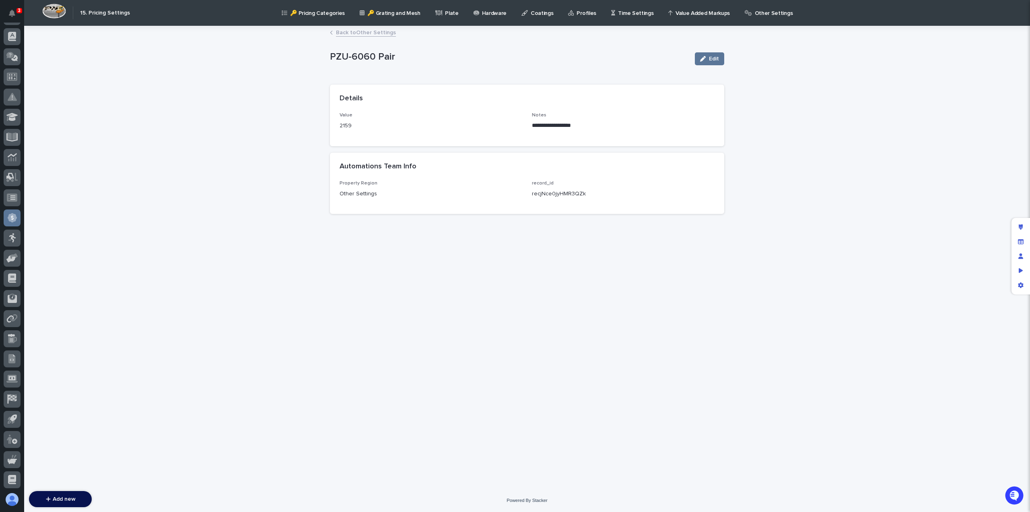
click at [390, 31] on link "Back to Other Settings" at bounding box center [366, 31] width 60 height 9
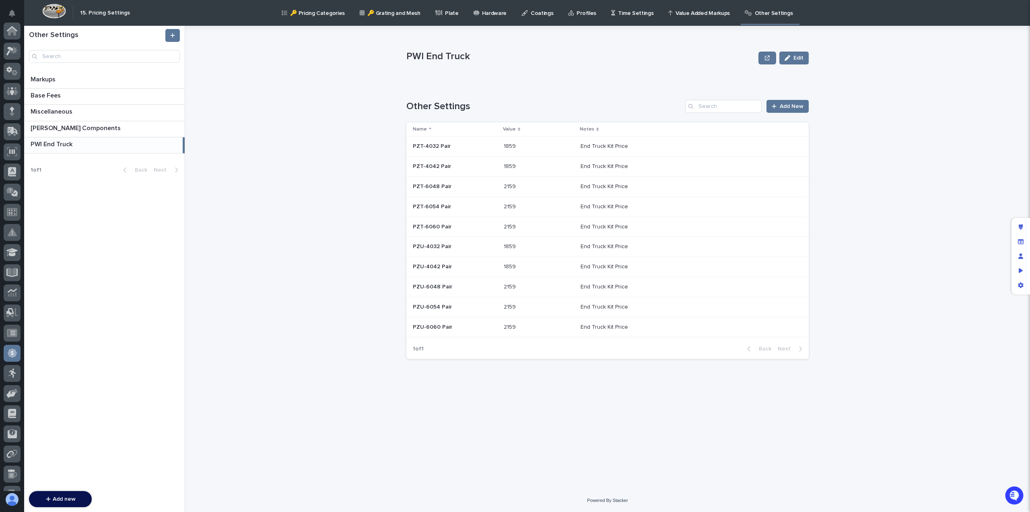
scroll to position [135, 0]
click at [325, 404] on div "PWI End Truck Edit PWI End Truck Edit Sorry, there was an error saving your rec…" at bounding box center [613, 269] width 836 height 486
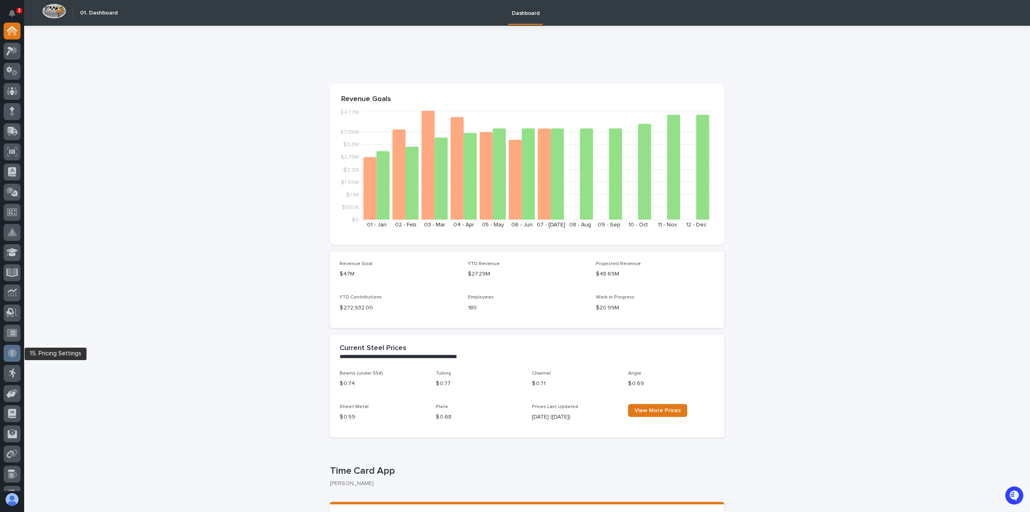
click at [13, 354] on icon at bounding box center [12, 352] width 3 height 4
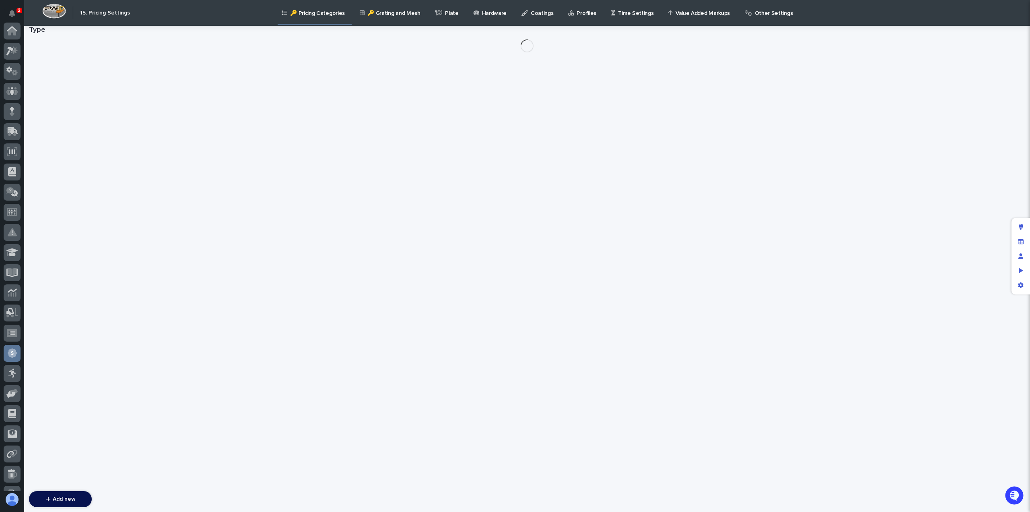
scroll to position [135, 0]
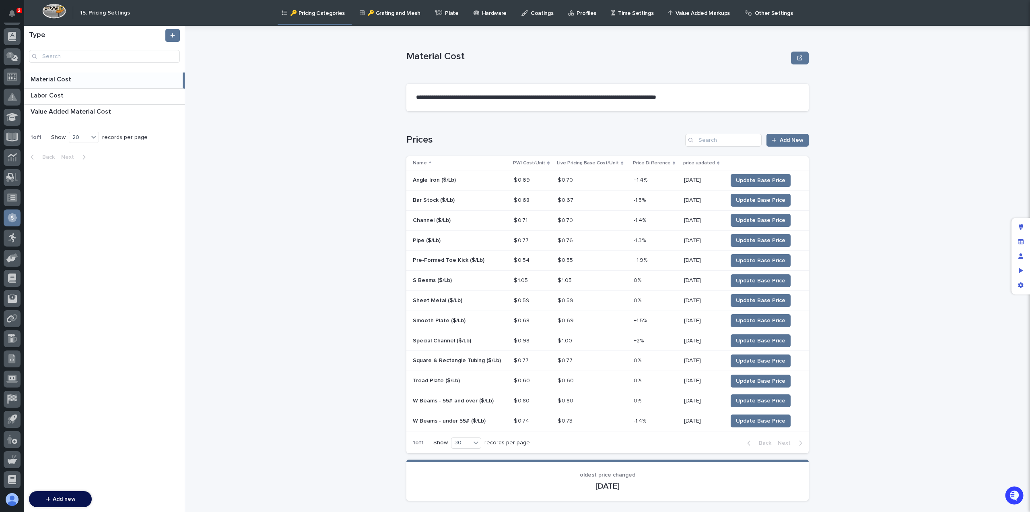
click at [531, 15] on p "Coatings" at bounding box center [542, 8] width 23 height 17
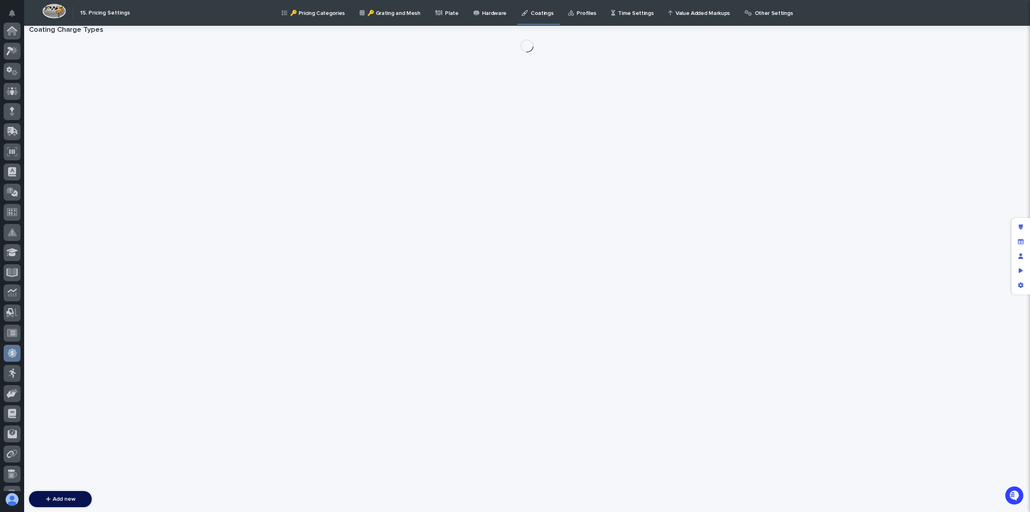
scroll to position [135, 0]
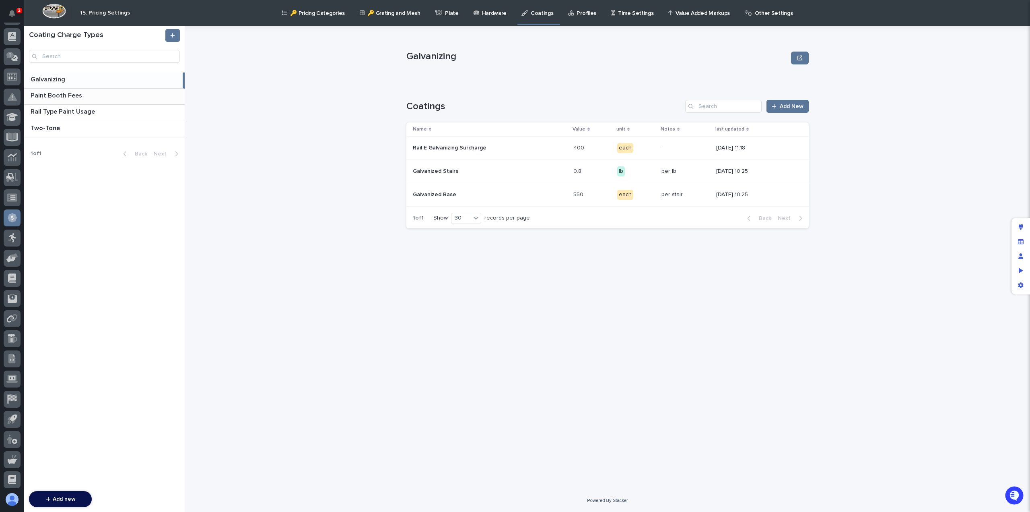
click at [64, 92] on p "Paint Booth Fees" at bounding box center [57, 94] width 53 height 9
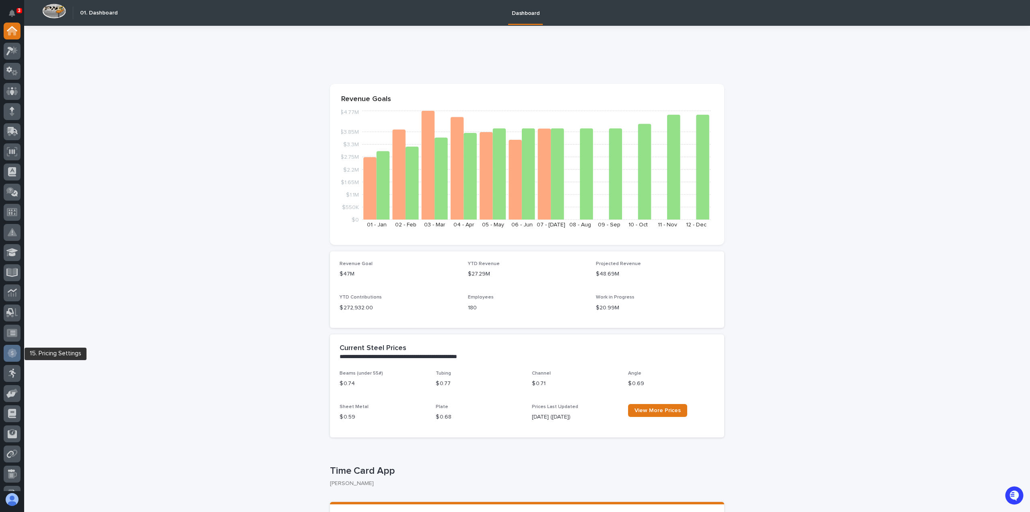
click at [16, 354] on icon at bounding box center [12, 352] width 9 height 9
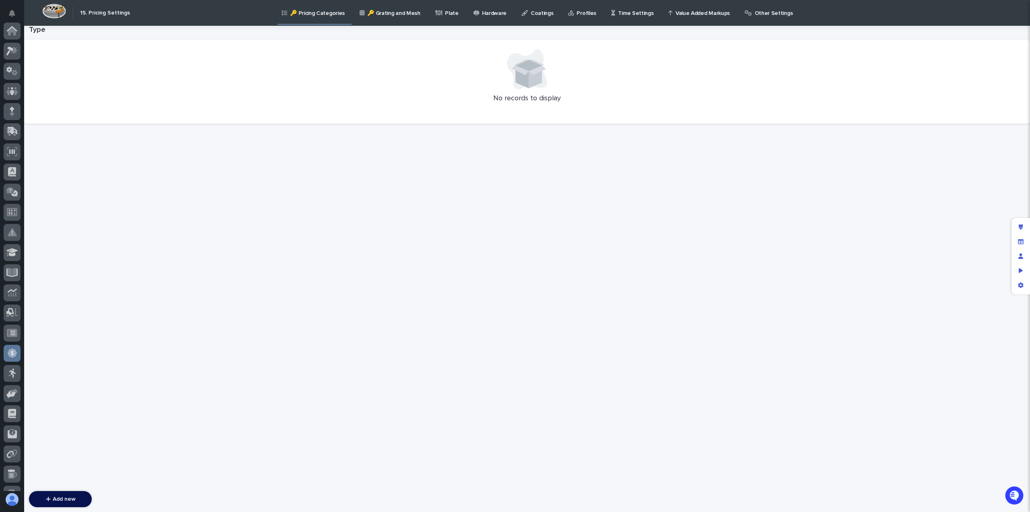
scroll to position [135, 0]
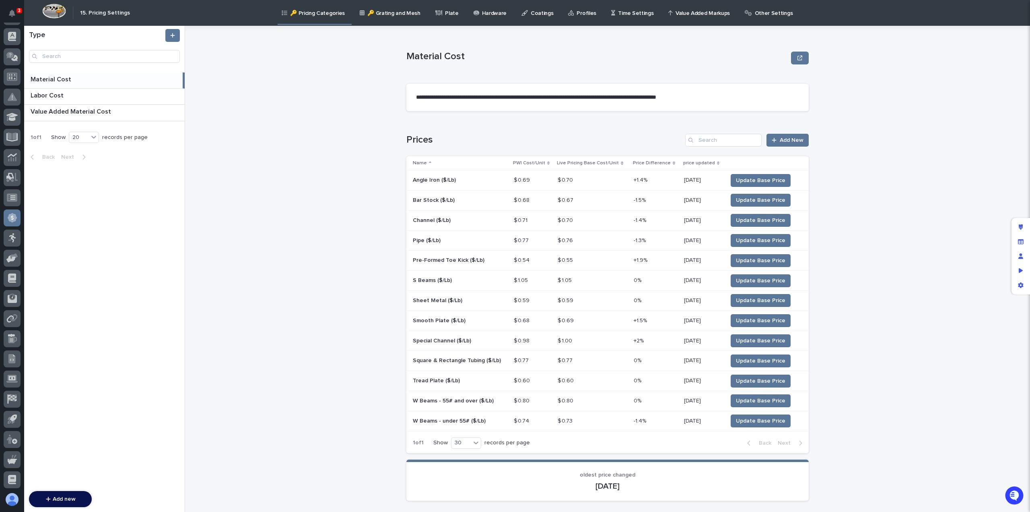
click at [625, 13] on p "Time Settings" at bounding box center [635, 8] width 35 height 17
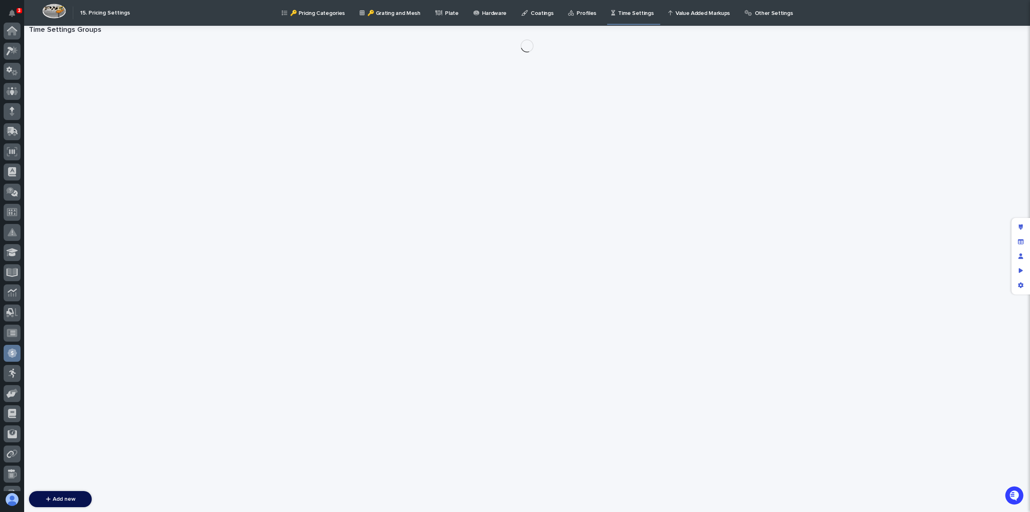
scroll to position [135, 0]
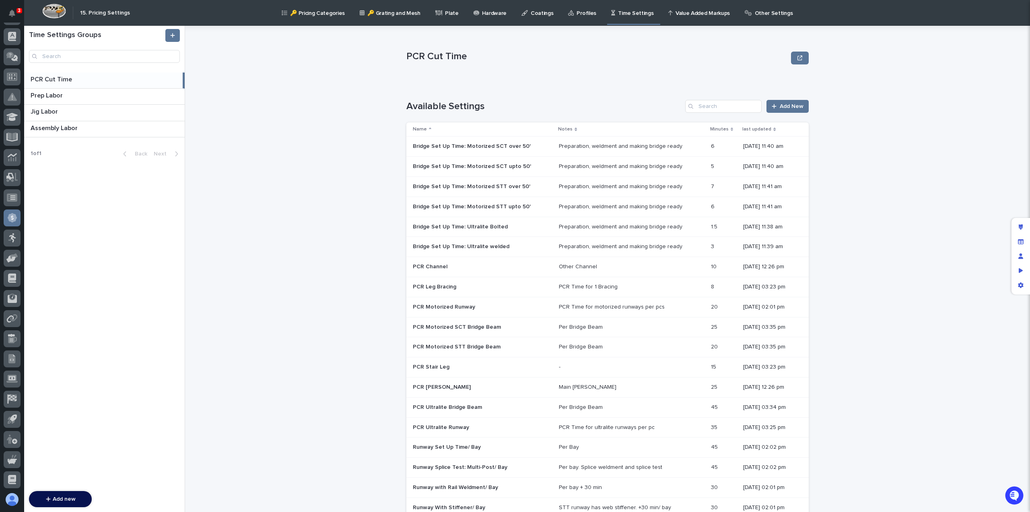
click at [615, 145] on div "Preparation, weldment and making bridge ready" at bounding box center [621, 146] width 124 height 7
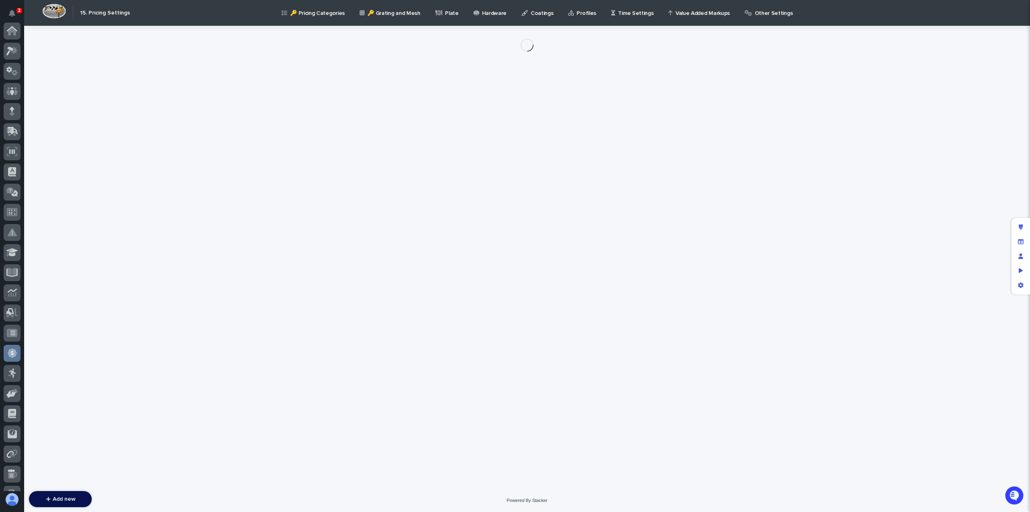
scroll to position [135, 0]
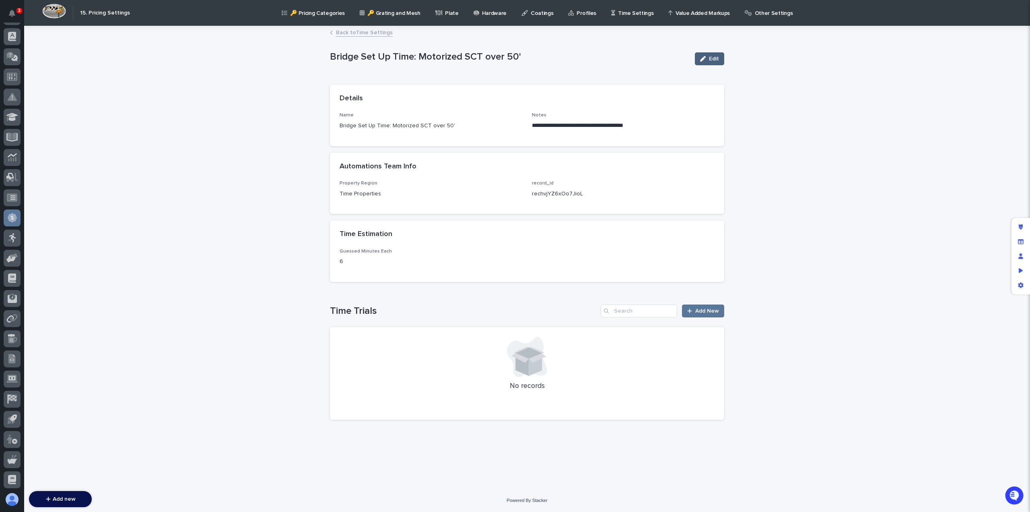
click at [711, 58] on span "Edit" at bounding box center [714, 59] width 10 height 6
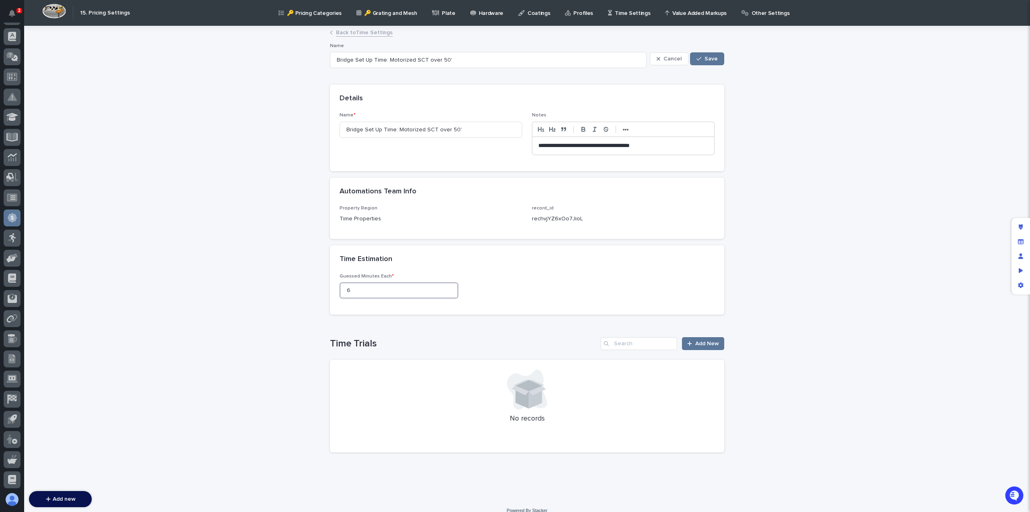
click at [355, 289] on input "6" at bounding box center [399, 290] width 119 height 16
click at [539, 144] on p "**********" at bounding box center [624, 146] width 170 height 8
click at [351, 289] on input "6" at bounding box center [399, 290] width 119 height 16
type input "360"
click at [709, 58] on span "Save" at bounding box center [711, 59] width 13 height 6
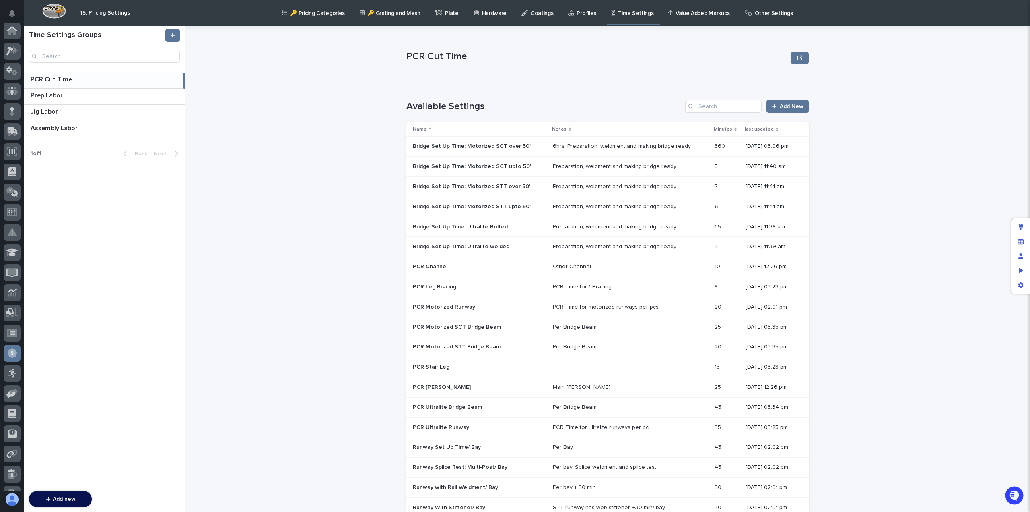
scroll to position [135, 0]
click at [639, 164] on div "Preparation, weldment and making bridge ready" at bounding box center [615, 166] width 124 height 7
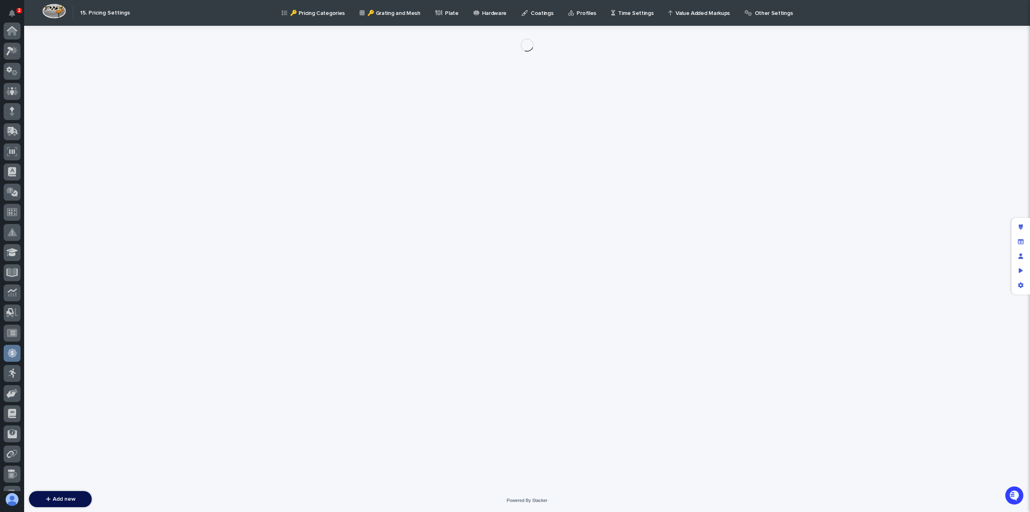
scroll to position [135, 0]
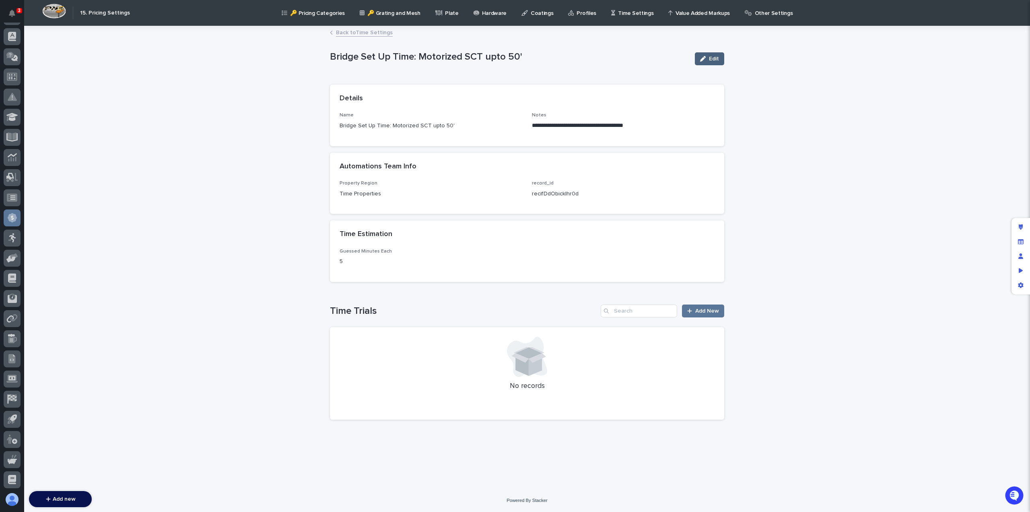
click at [712, 54] on button "Edit" at bounding box center [709, 58] width 29 height 13
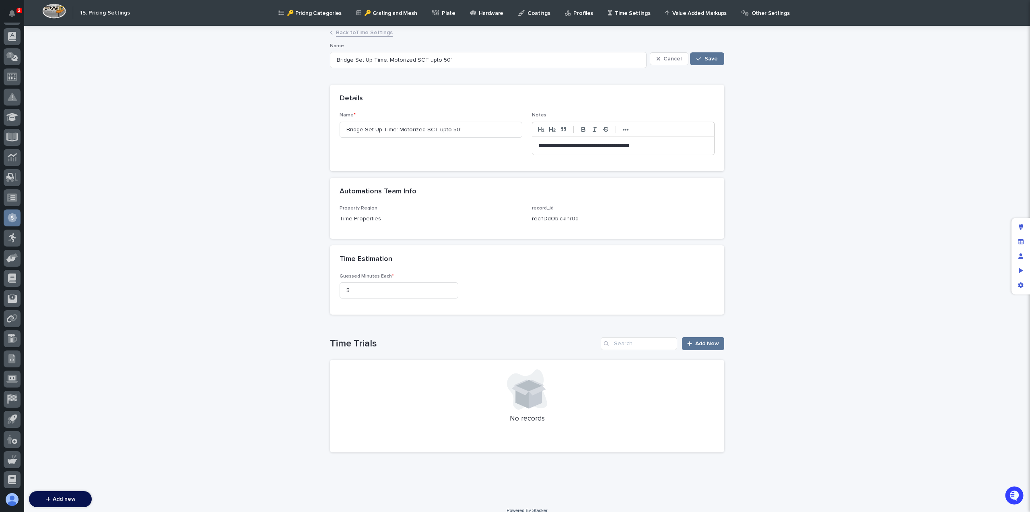
click at [539, 145] on p "**********" at bounding box center [624, 146] width 170 height 8
click at [363, 287] on input "5" at bounding box center [399, 290] width 119 height 16
type input "300"
click at [705, 58] on span "Save" at bounding box center [711, 59] width 13 height 6
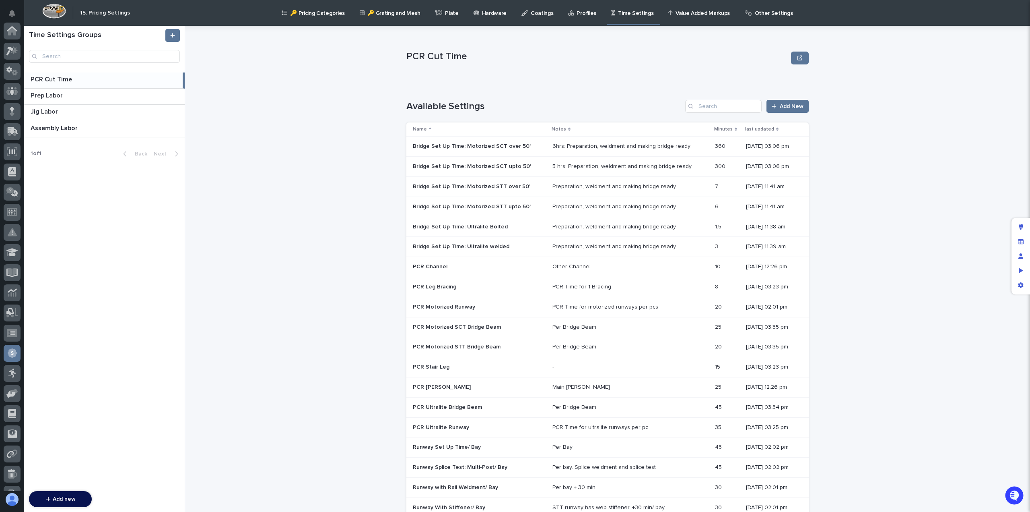
scroll to position [135, 0]
click at [644, 187] on div "Preparation, weldment and making bridge ready" at bounding box center [615, 186] width 124 height 7
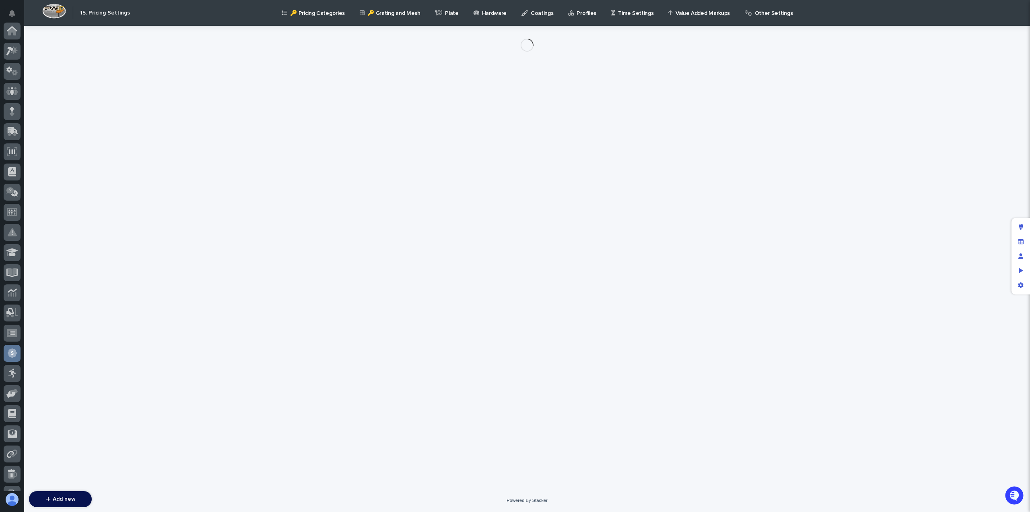
scroll to position [135, 0]
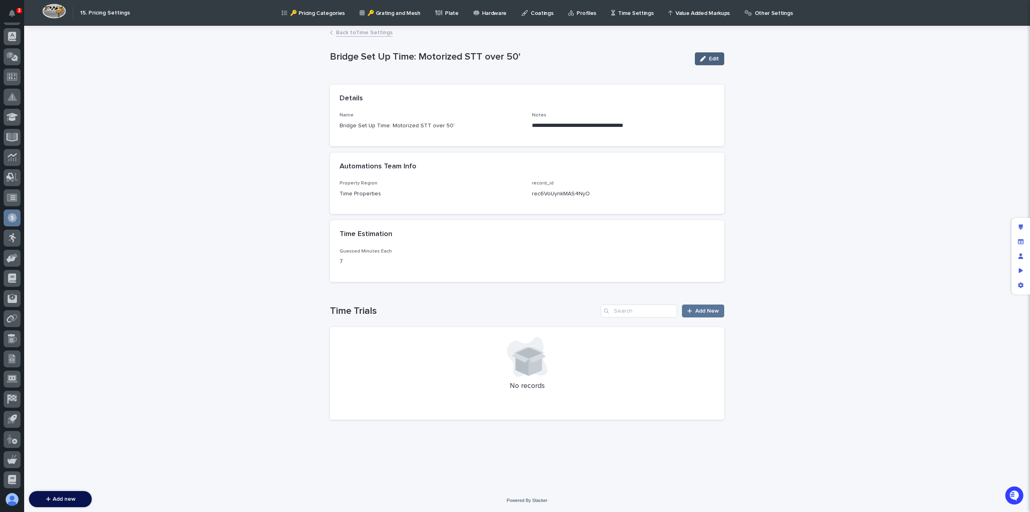
click at [703, 57] on icon "button" at bounding box center [703, 59] width 6 height 6
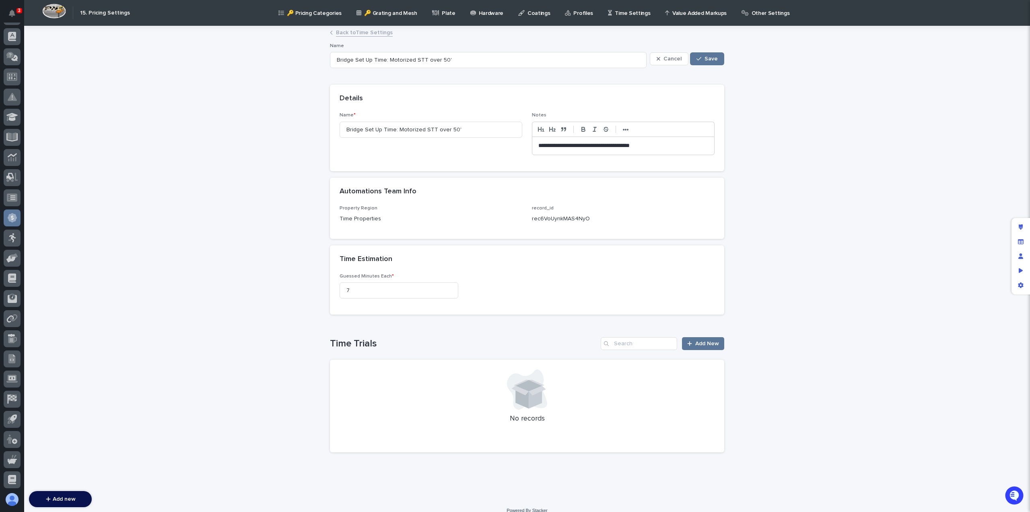
click at [534, 143] on div "**********" at bounding box center [623, 146] width 182 height 18
click at [357, 289] on input "7" at bounding box center [399, 290] width 119 height 16
type input "420"
click at [699, 59] on icon "button" at bounding box center [699, 59] width 5 height 6
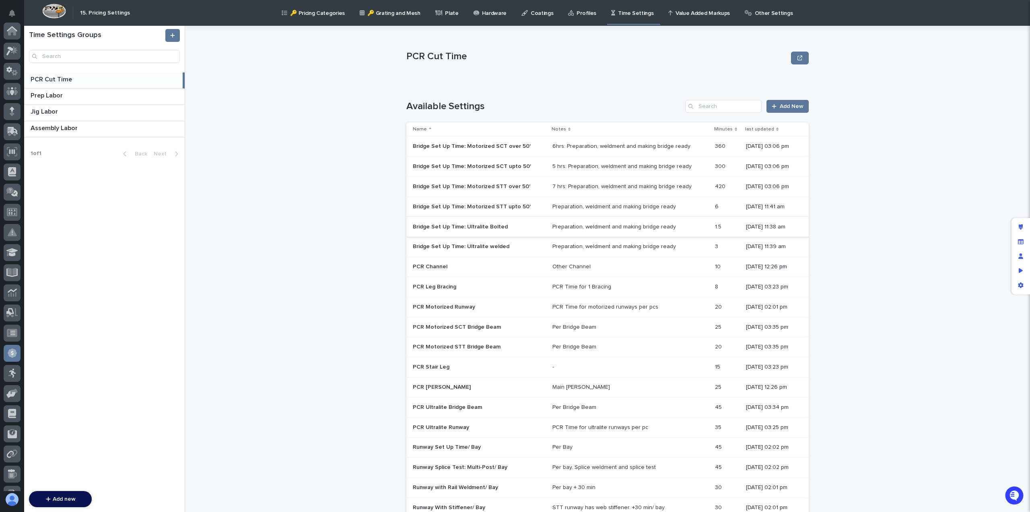
scroll to position [135, 0]
click at [626, 203] on div "Preparation, weldment and making bridge ready" at bounding box center [615, 206] width 124 height 7
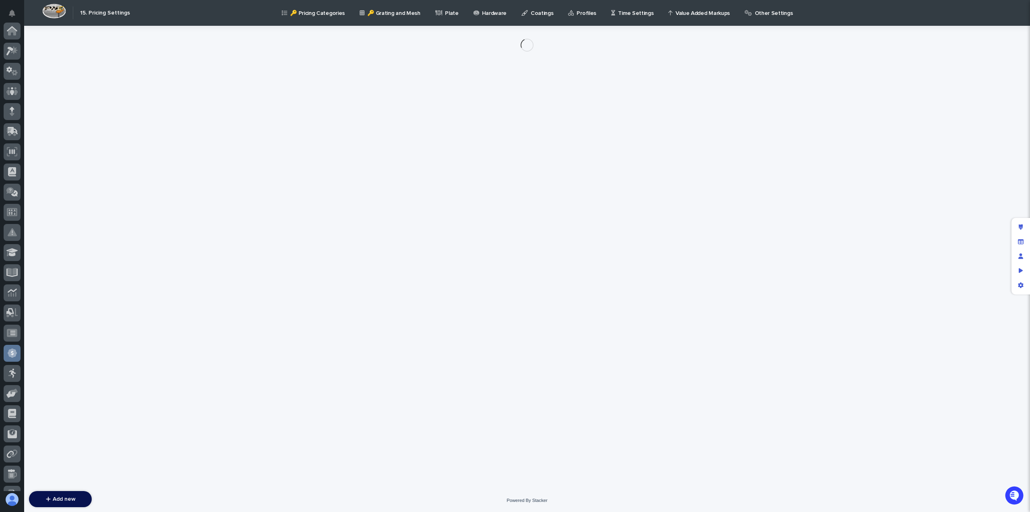
scroll to position [135, 0]
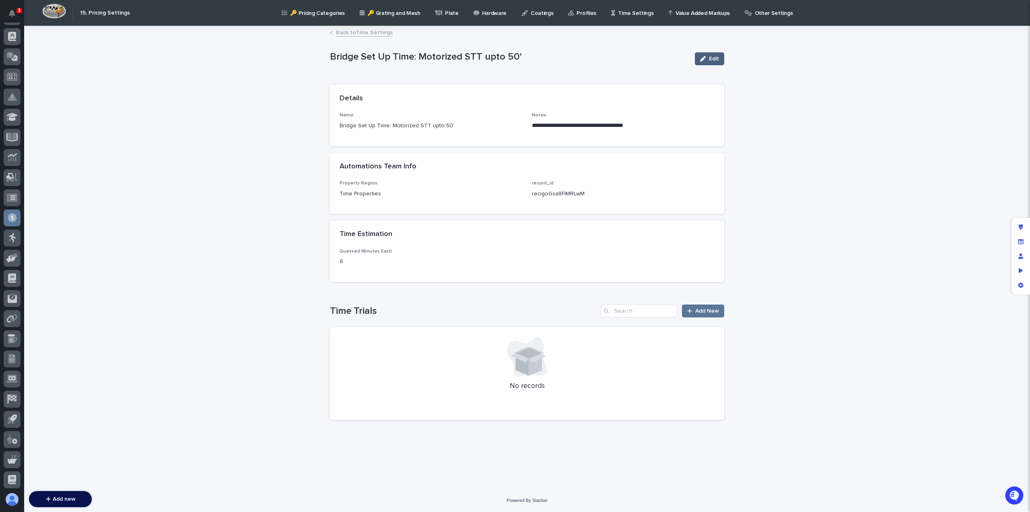
click at [713, 56] on span "Edit" at bounding box center [714, 59] width 10 height 6
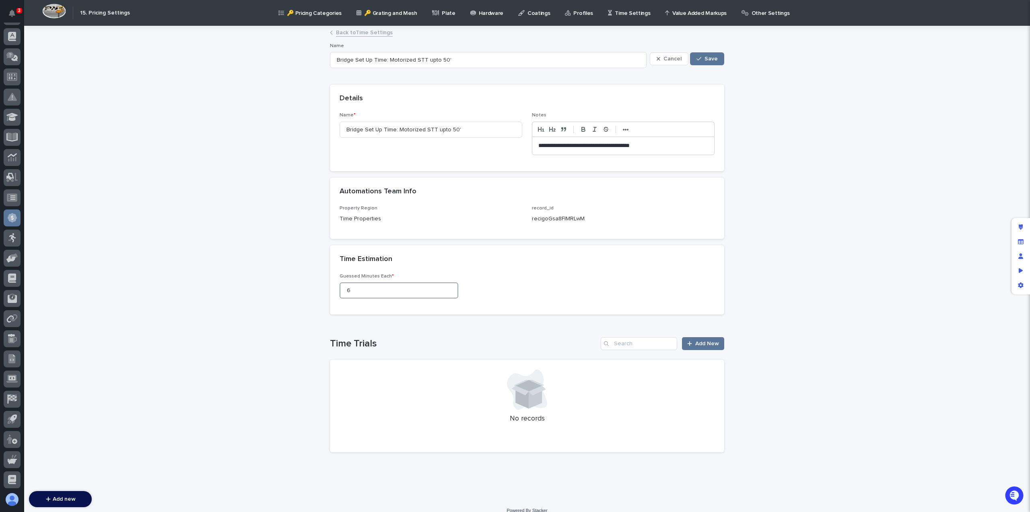
click at [381, 293] on input "6" at bounding box center [399, 290] width 119 height 16
type input "360"
click at [539, 143] on p "**********" at bounding box center [624, 146] width 170 height 8
click at [714, 60] on span "Save" at bounding box center [711, 59] width 13 height 6
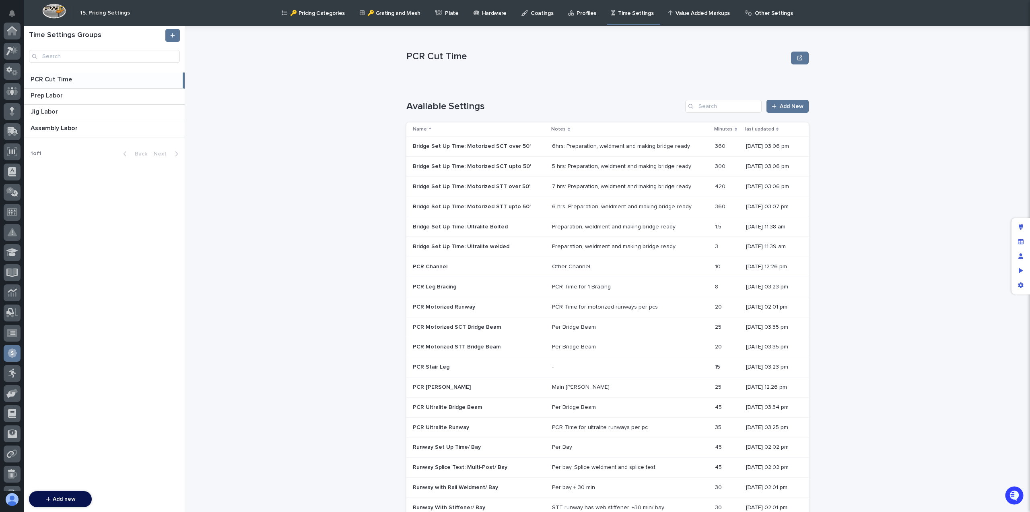
scroll to position [135, 0]
click at [617, 227] on div "Preparation, weldment and making bridge ready" at bounding box center [614, 226] width 124 height 7
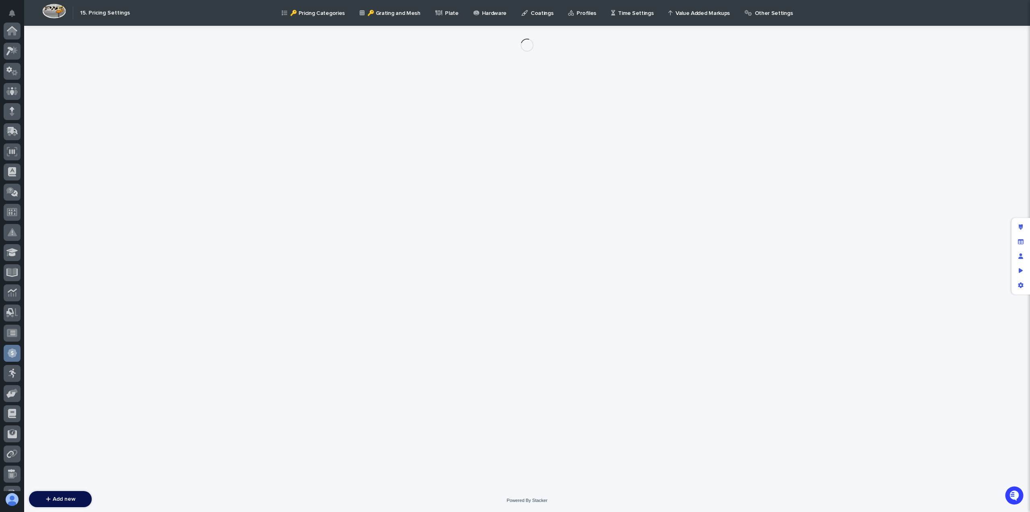
scroll to position [135, 0]
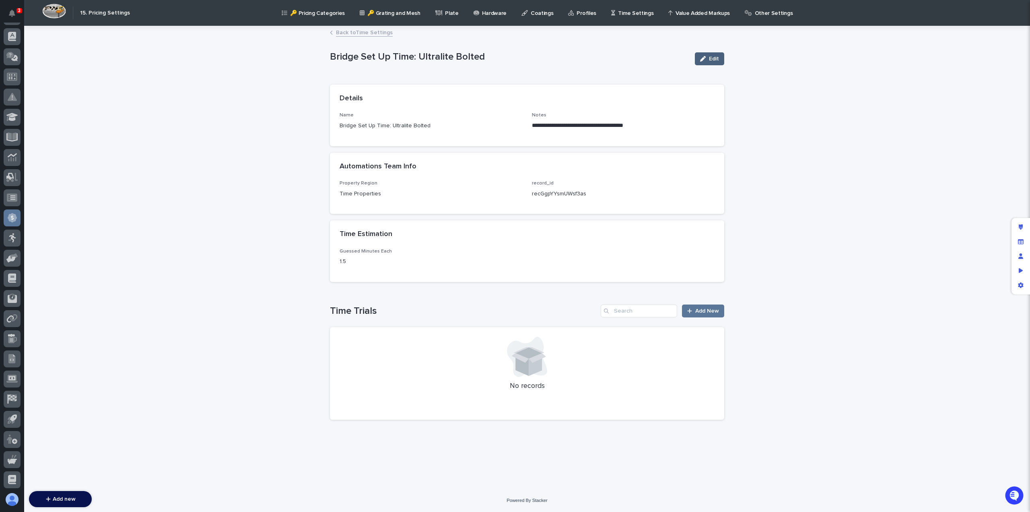
click at [709, 58] on span "Edit" at bounding box center [714, 59] width 10 height 6
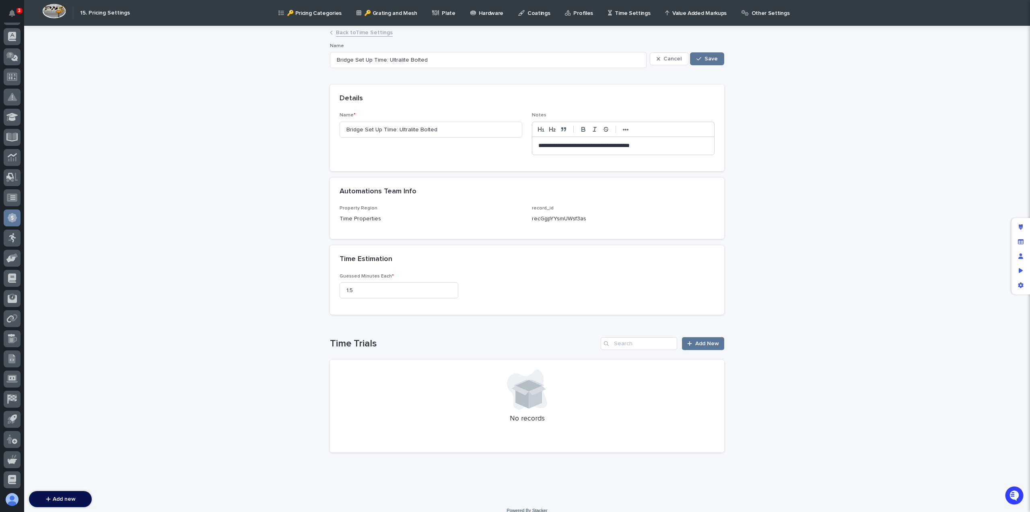
click at [539, 143] on p "**********" at bounding box center [624, 146] width 170 height 8
click at [349, 288] on input "1.5" at bounding box center [399, 290] width 119 height 16
type input "1"
type input "90"
click at [705, 58] on span "Save" at bounding box center [711, 59] width 13 height 6
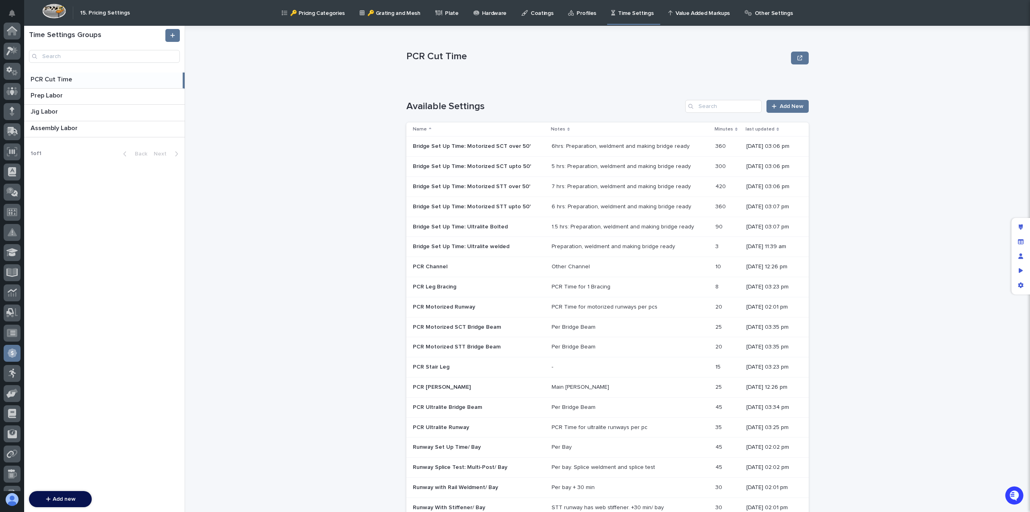
scroll to position [135, 0]
click at [656, 243] on div "Preparation, weldment and making bridge ready" at bounding box center [614, 246] width 124 height 7
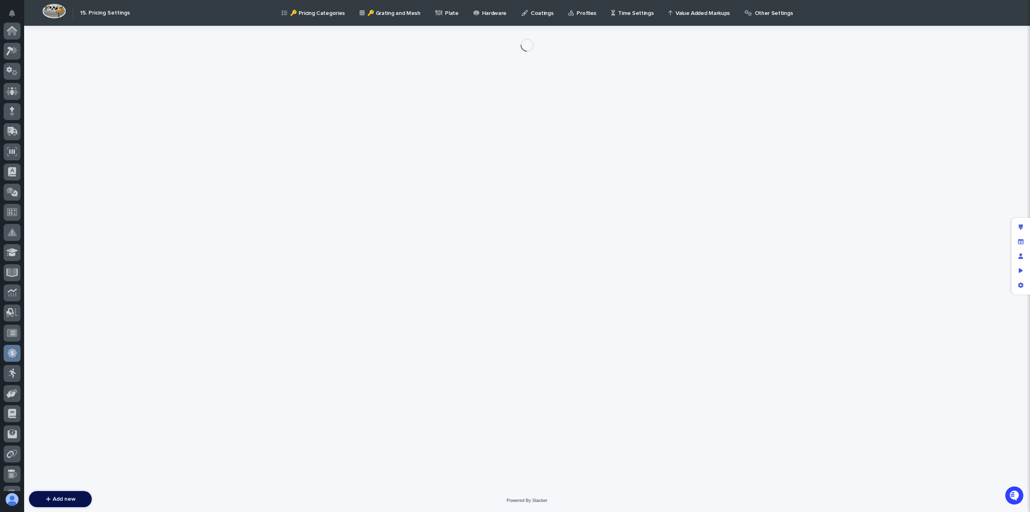
scroll to position [135, 0]
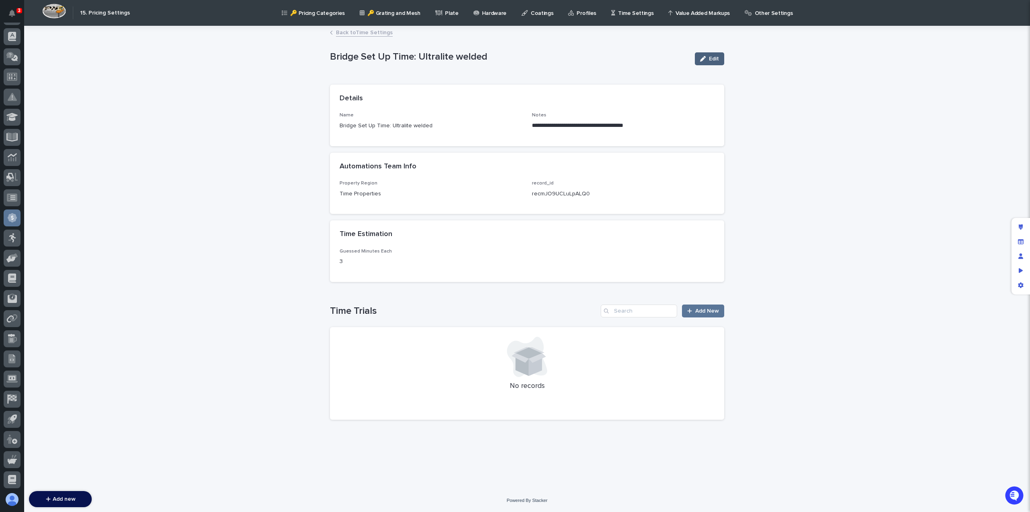
click at [711, 56] on span "Edit" at bounding box center [714, 59] width 10 height 6
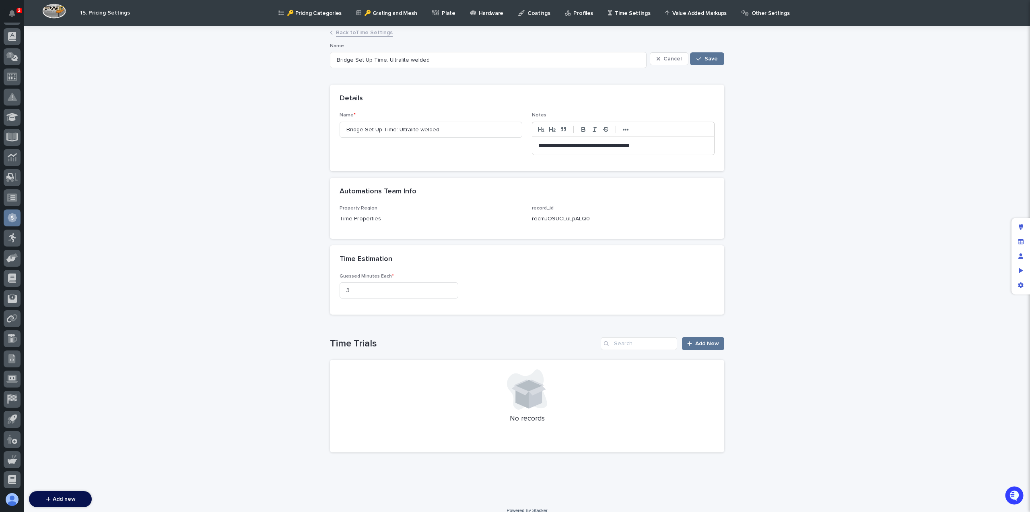
click at [539, 143] on p "**********" at bounding box center [624, 146] width 170 height 8
click at [353, 293] on input "3" at bounding box center [399, 290] width 119 height 16
type input "180"
click at [708, 60] on span "Save" at bounding box center [711, 59] width 13 height 6
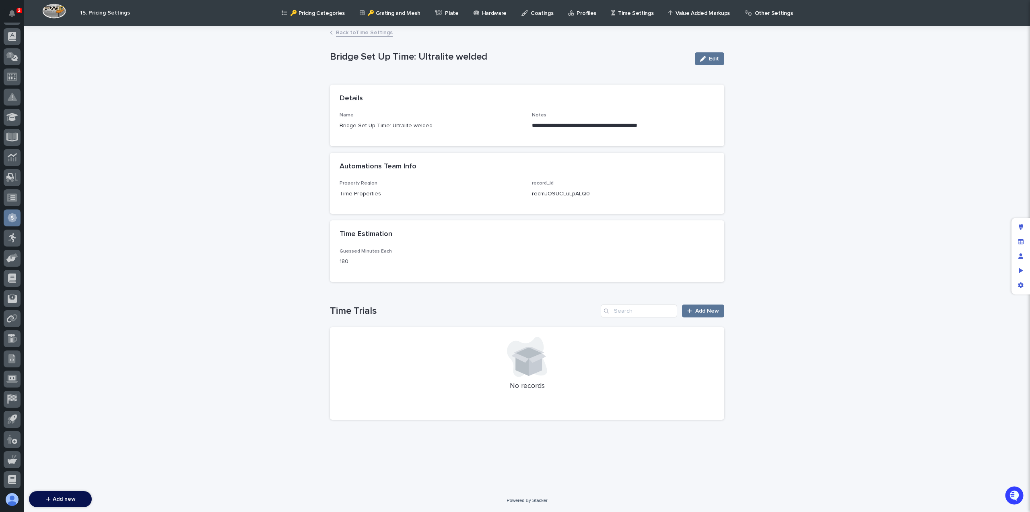
click at [349, 34] on link "Back to Time Settings" at bounding box center [364, 31] width 57 height 9
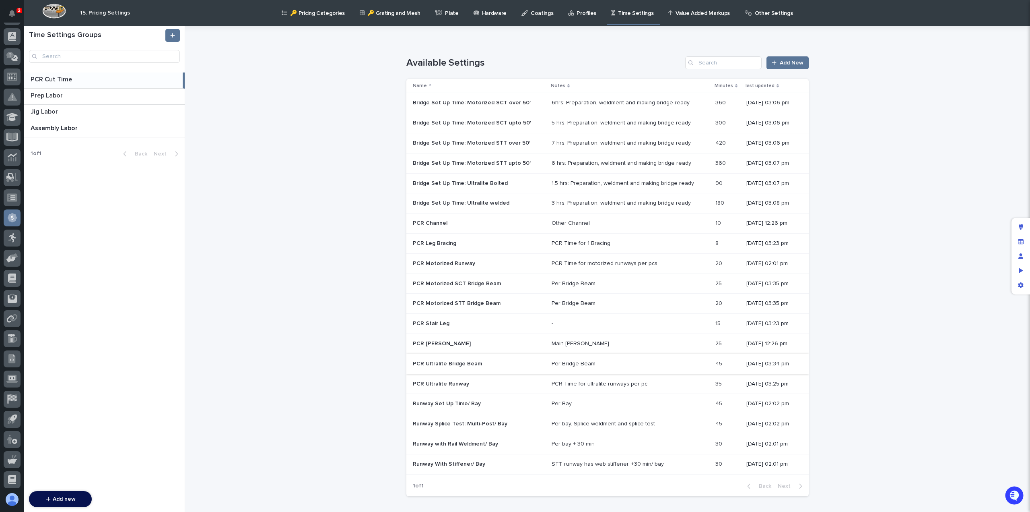
scroll to position [54, 0]
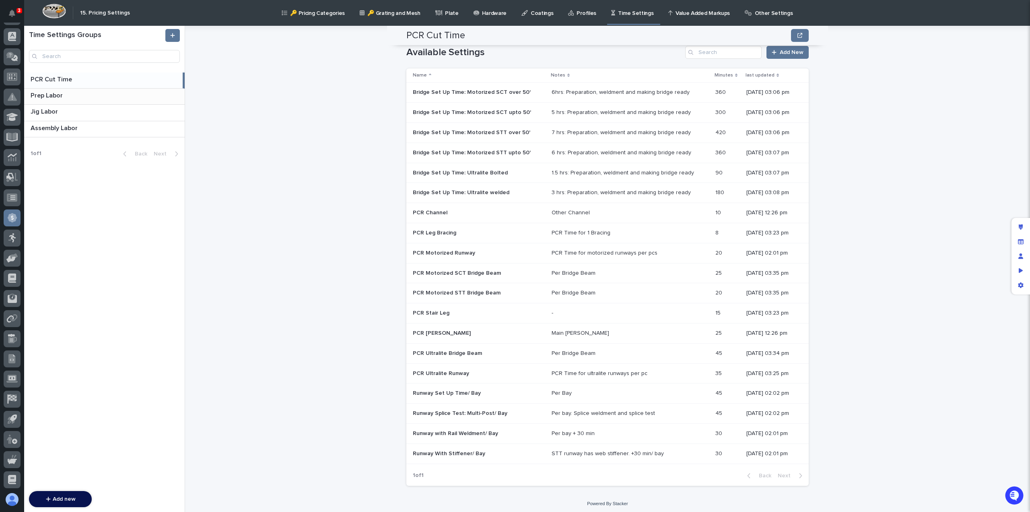
click at [63, 96] on p "Prep Labor" at bounding box center [48, 94] width 34 height 9
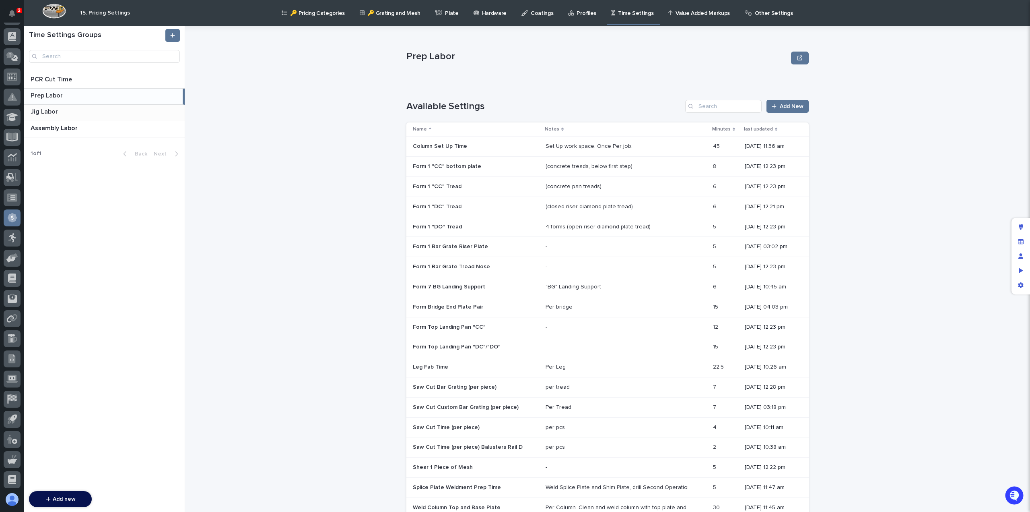
click at [52, 108] on p "Jig Labor" at bounding box center [45, 110] width 29 height 9
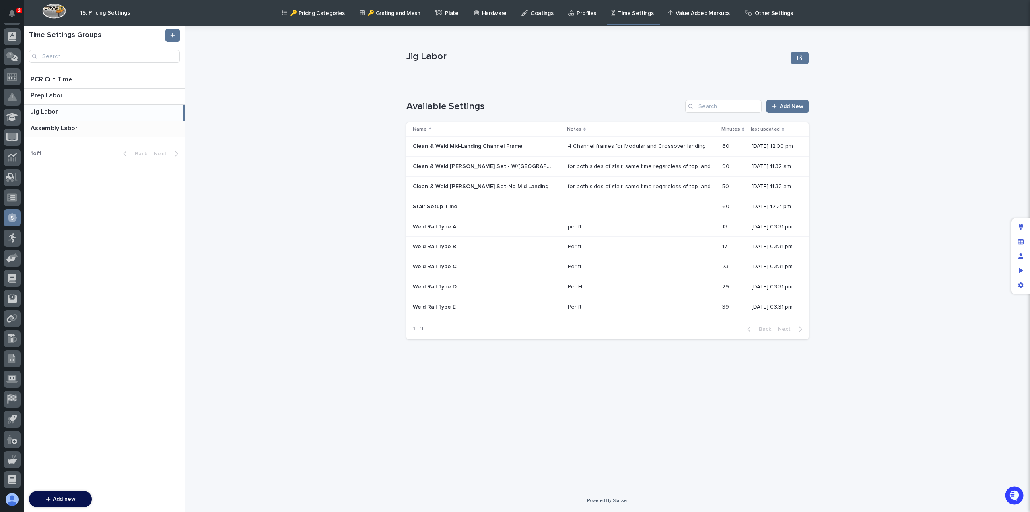
click at [70, 123] on p "Assembly Labor" at bounding box center [55, 127] width 49 height 9
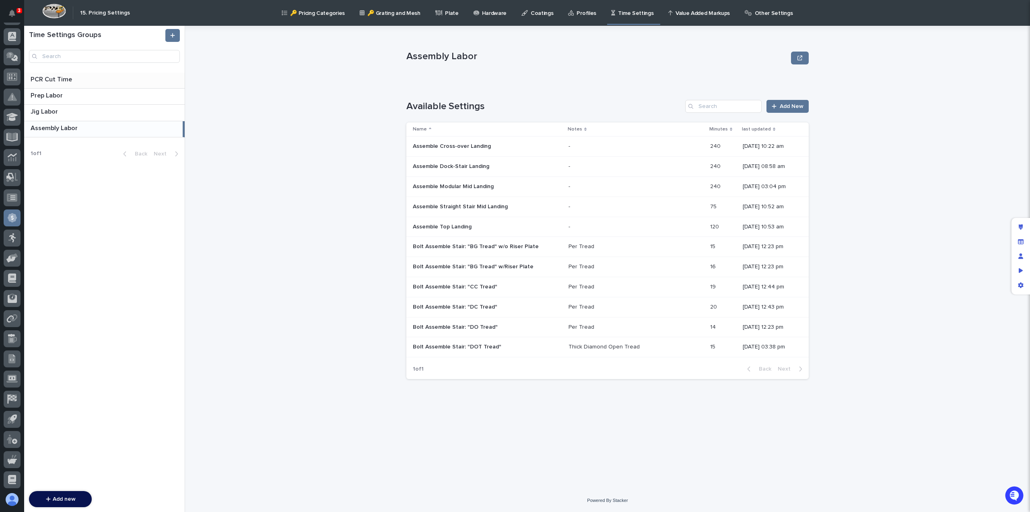
click at [61, 80] on p "PCR Cut Time" at bounding box center [52, 78] width 43 height 9
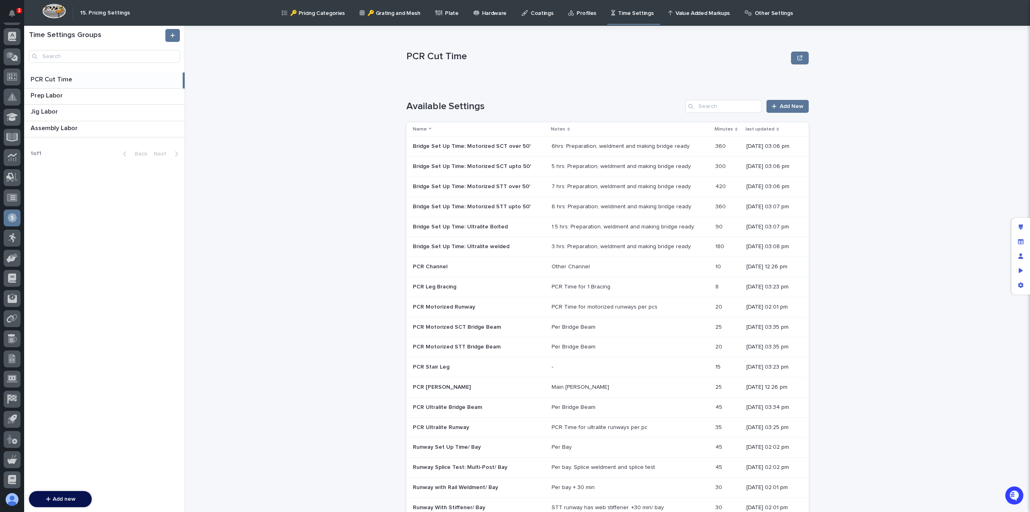
click at [700, 15] on p "Value Added Markups" at bounding box center [703, 8] width 54 height 17
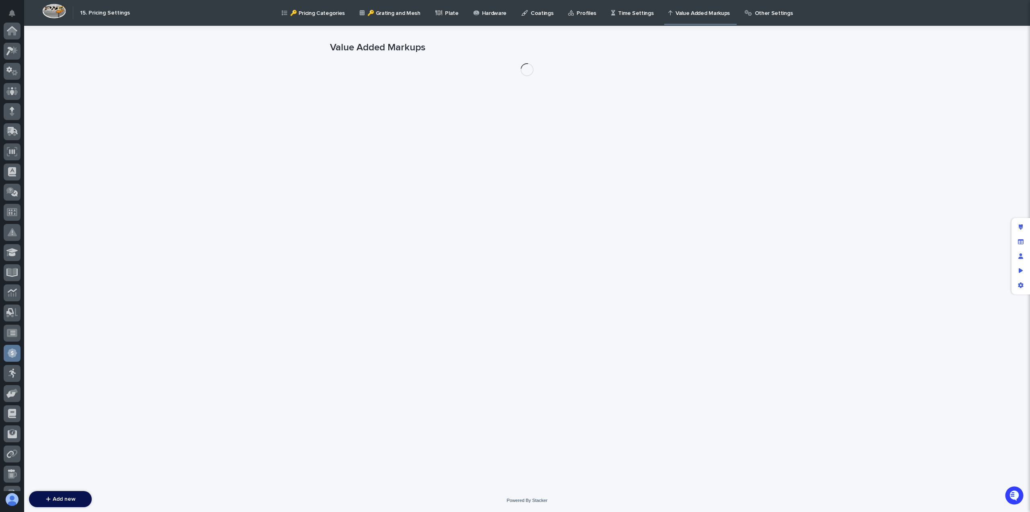
scroll to position [135, 0]
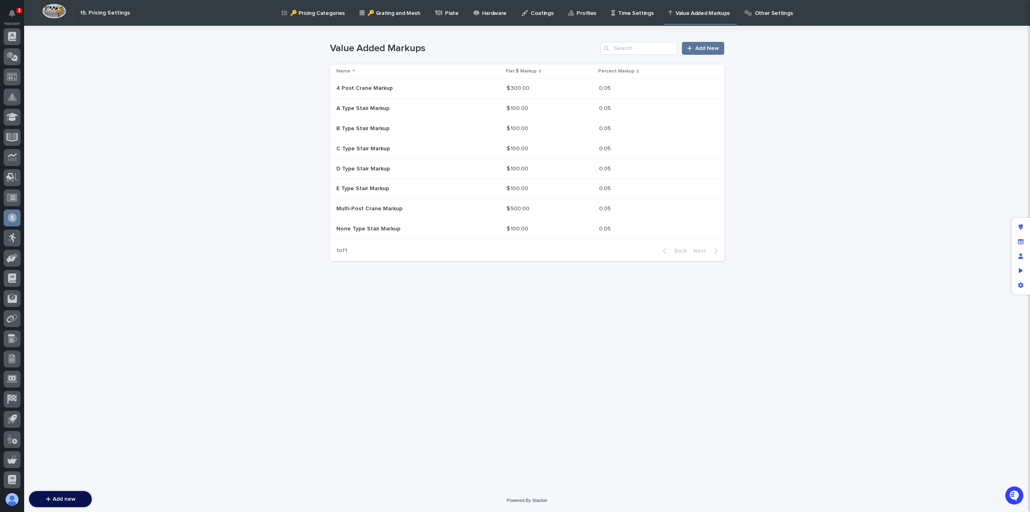
click at [755, 15] on p "Other Settings" at bounding box center [774, 8] width 38 height 17
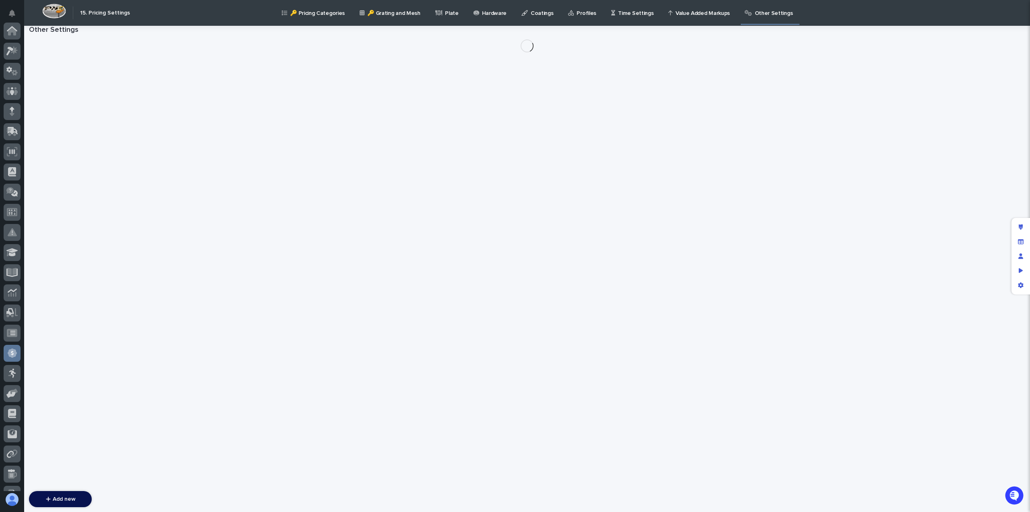
scroll to position [135, 0]
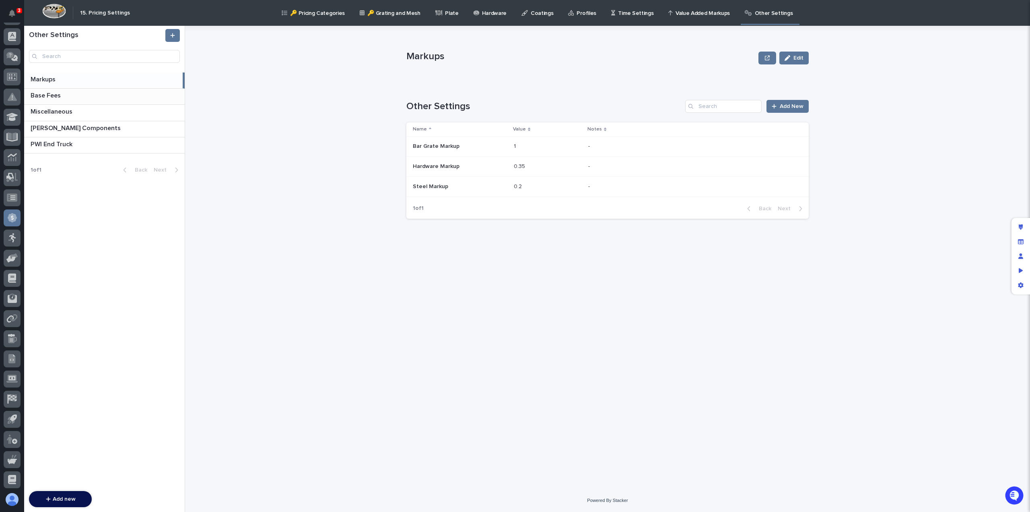
click at [58, 99] on p "Base Fees" at bounding box center [47, 94] width 32 height 9
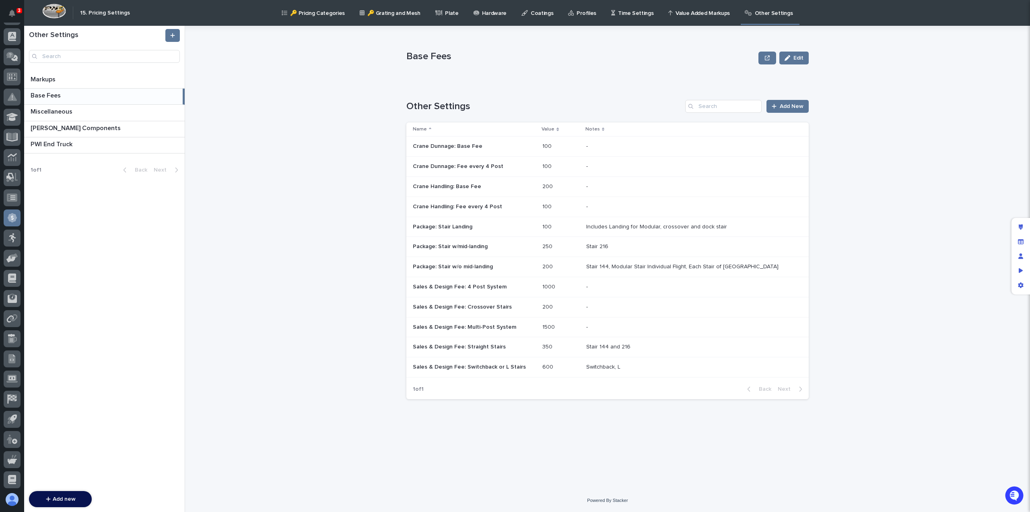
click at [491, 326] on p "Sales & Design Fee: Multi-Post System" at bounding box center [465, 326] width 105 height 8
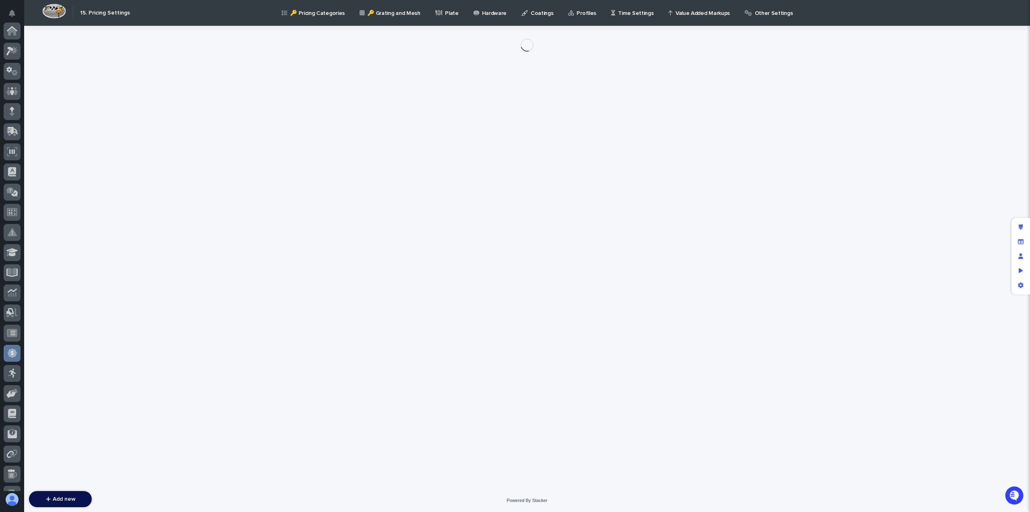
scroll to position [135, 0]
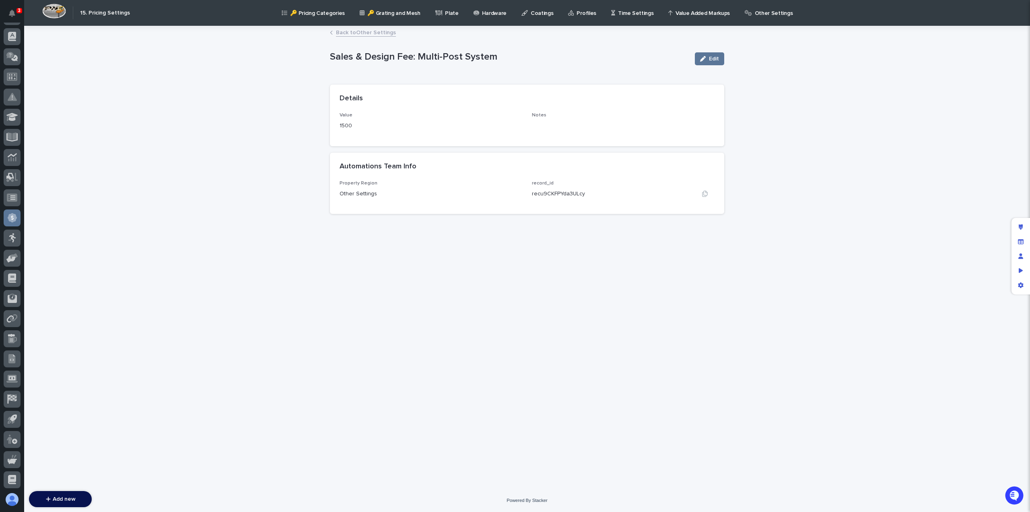
click at [548, 193] on p "recu9CKFPYda3ULcy" at bounding box center [558, 194] width 53 height 8
copy p "recu9CKFPYda3ULcy"
